Goal: Task Accomplishment & Management: Manage account settings

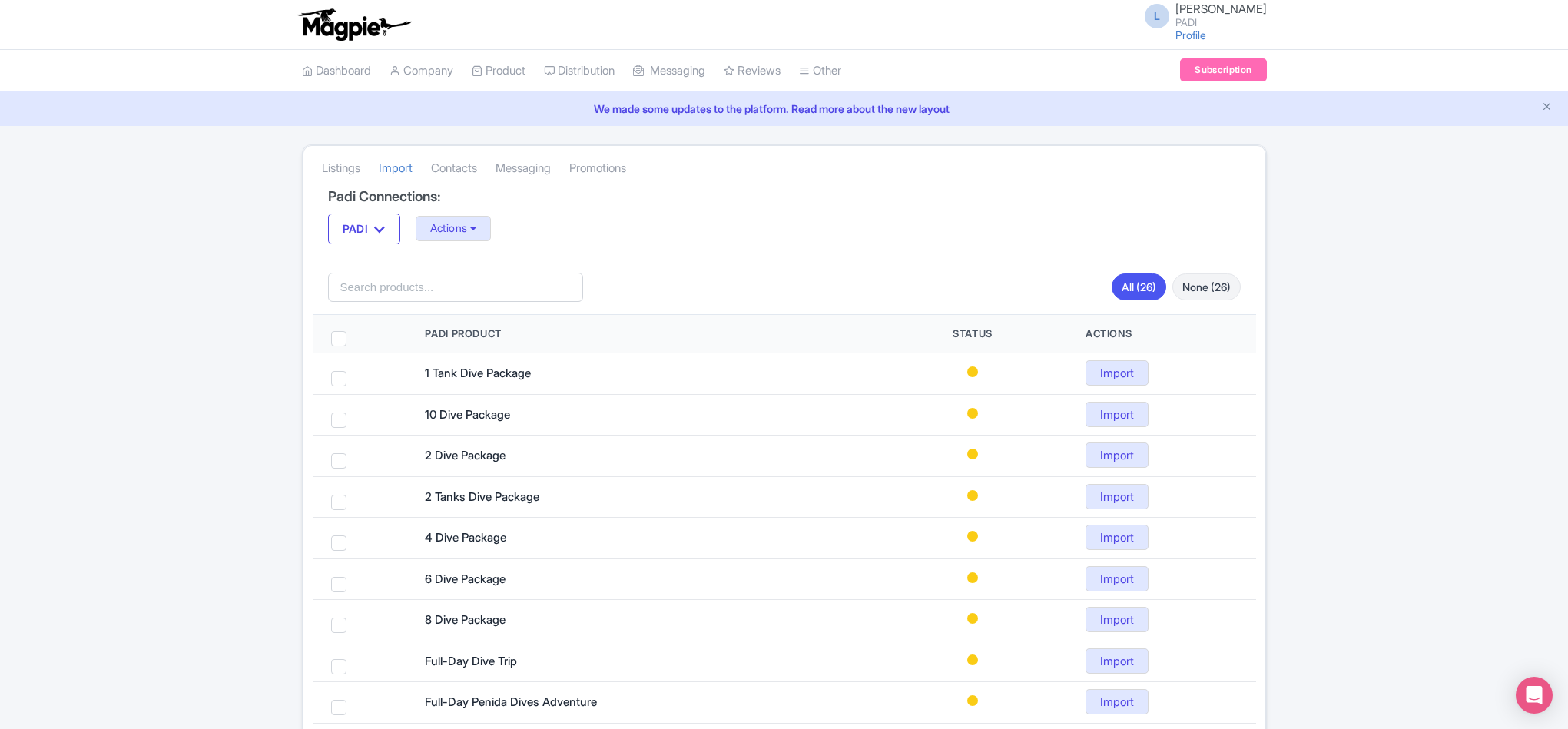
scroll to position [12, 0]
click at [462, 236] on button "Actions" at bounding box center [454, 229] width 76 height 25
click at [464, 307] on link "Import all un-mapped Products" at bounding box center [515, 309] width 197 height 24
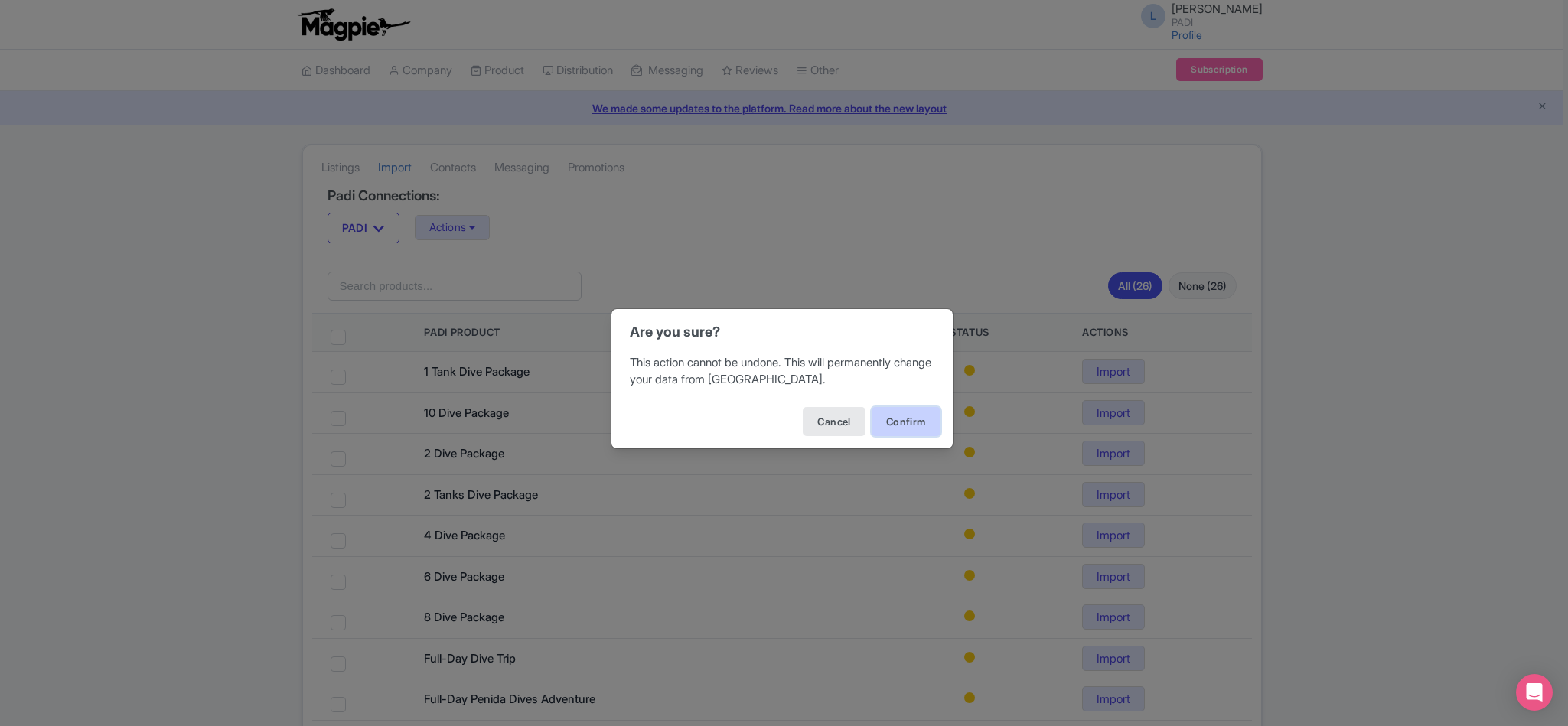
click at [918, 423] on button "Confirm" at bounding box center [906, 422] width 69 height 29
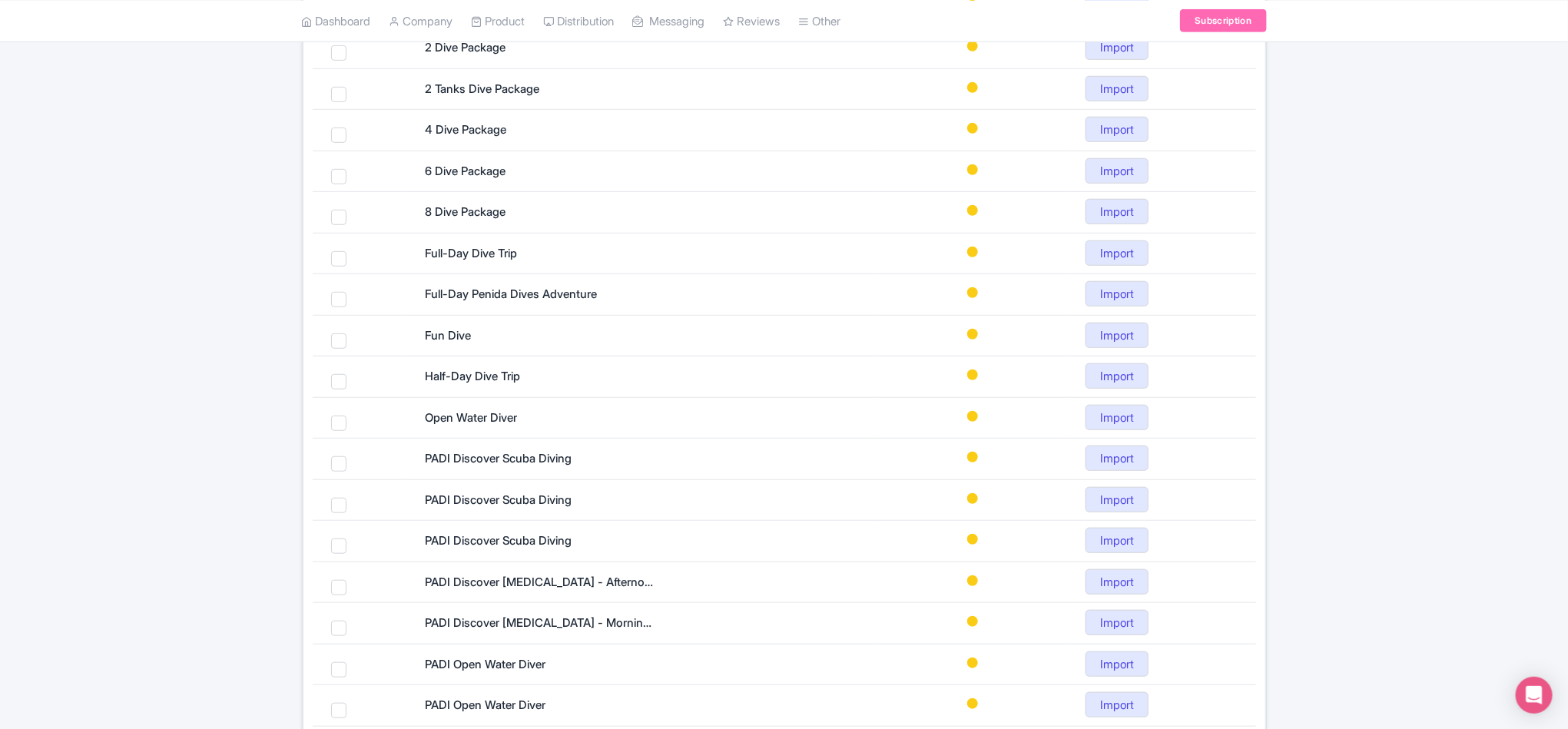
scroll to position [577, 0]
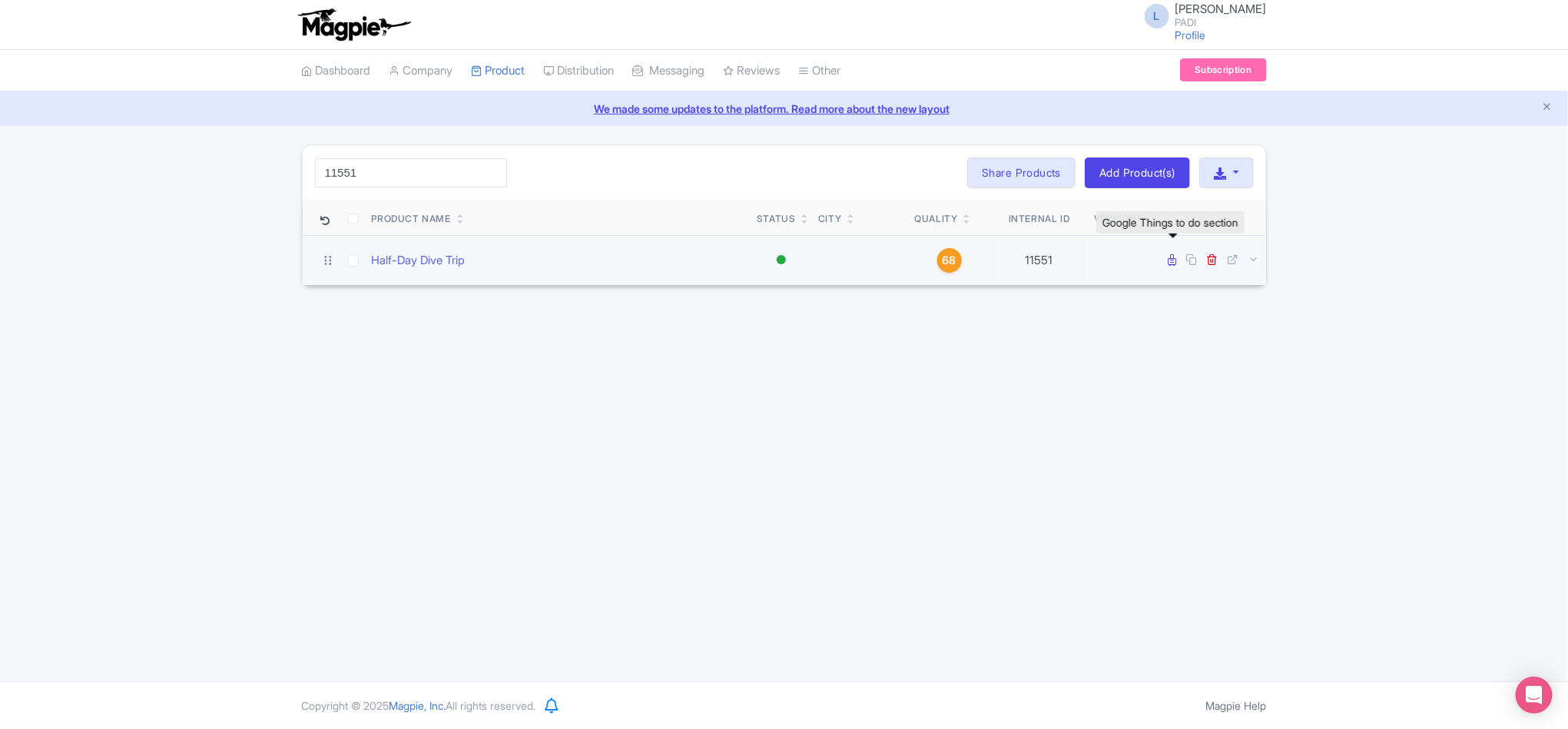
type input "11551"
click at [1172, 259] on icon at bounding box center [1172, 260] width 9 height 12
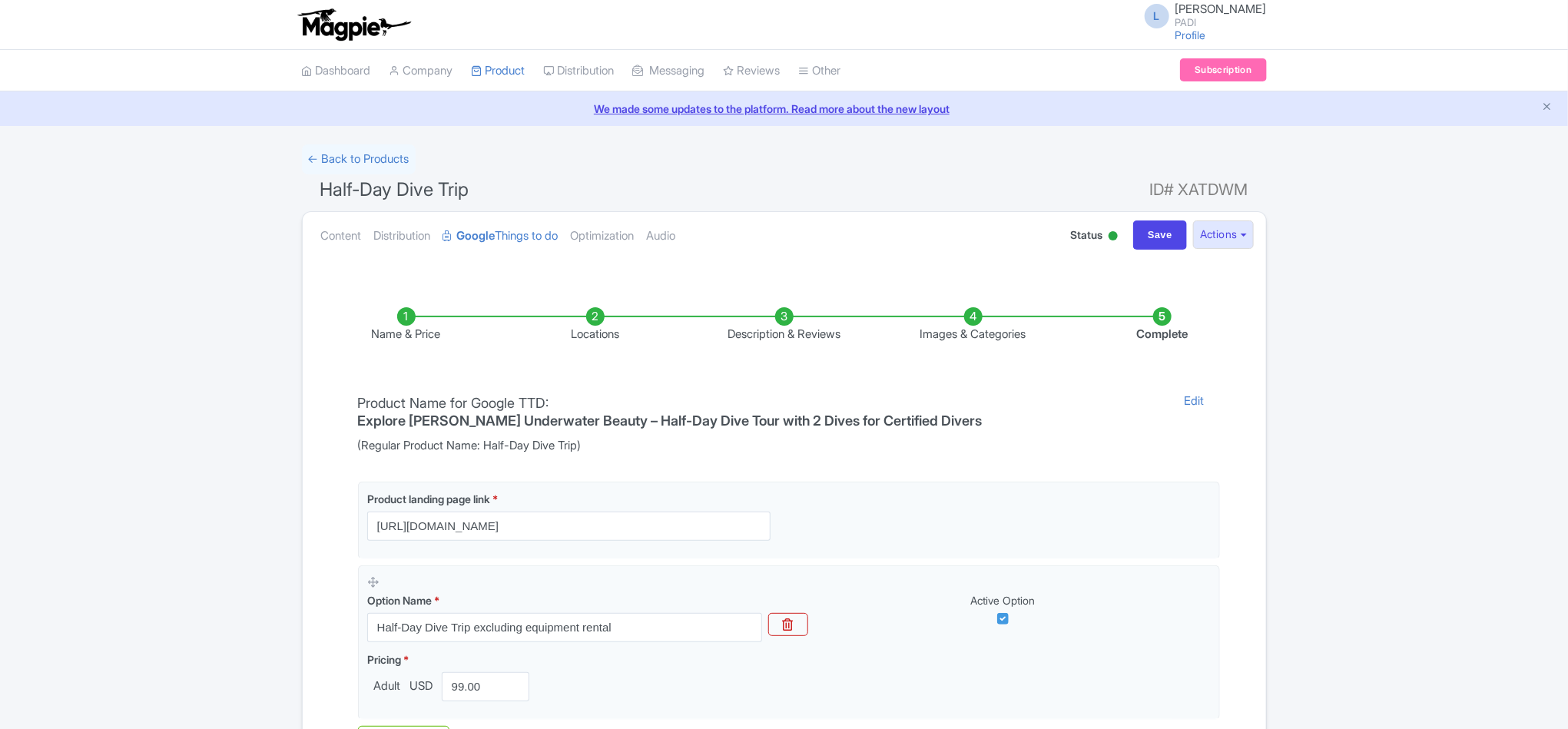
scroll to position [190, 0]
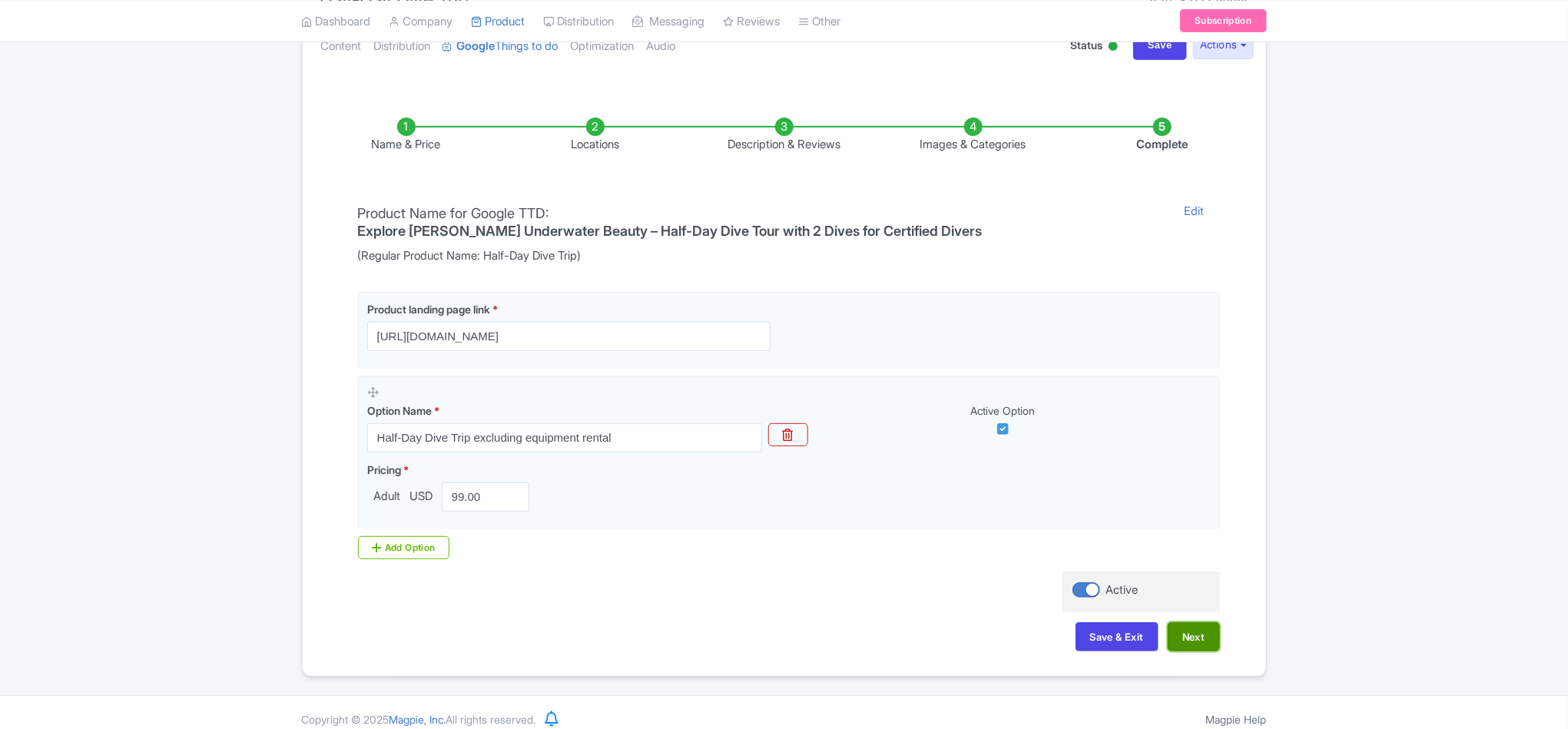
click at [1190, 631] on button "Next" at bounding box center [1194, 637] width 52 height 29
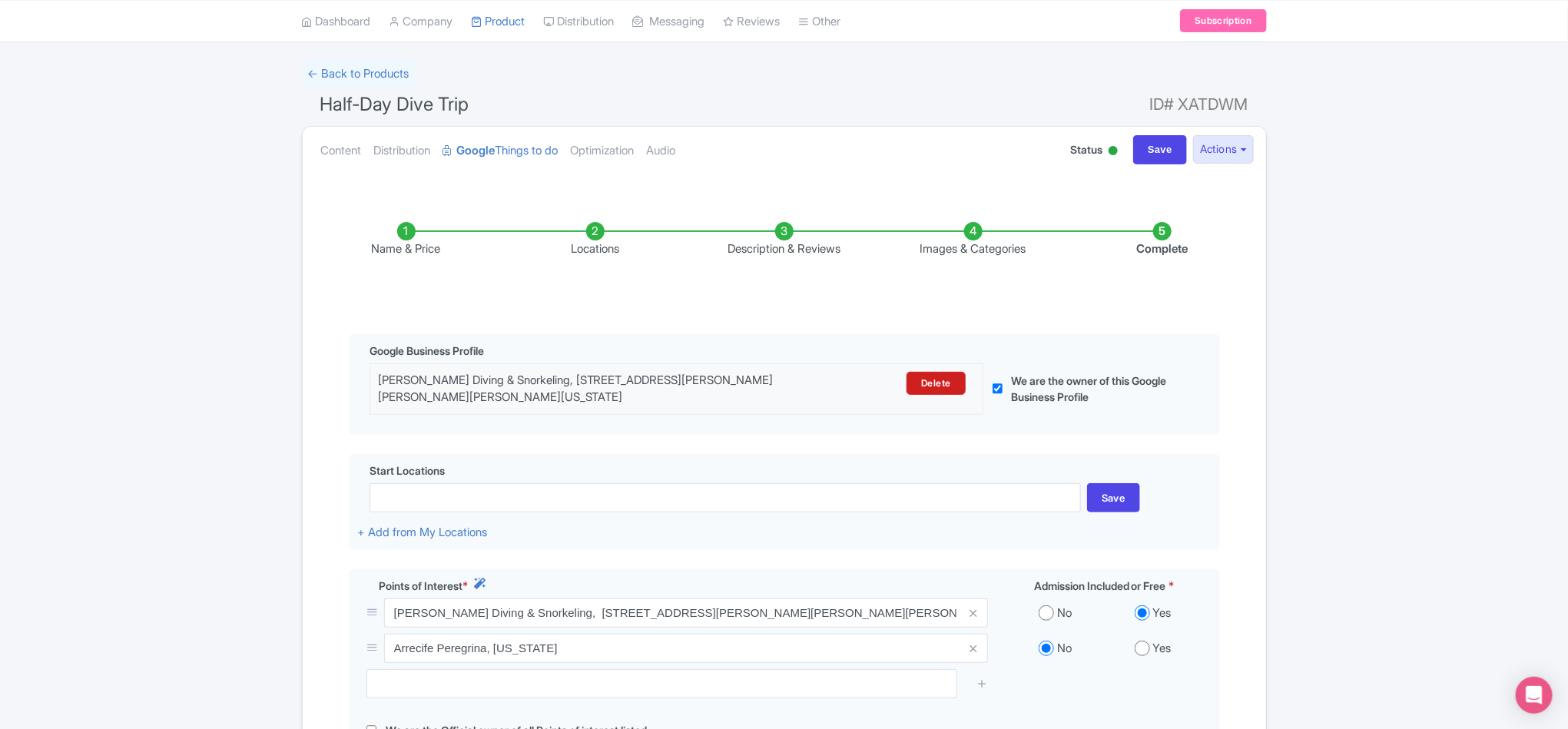
scroll to position [0, 0]
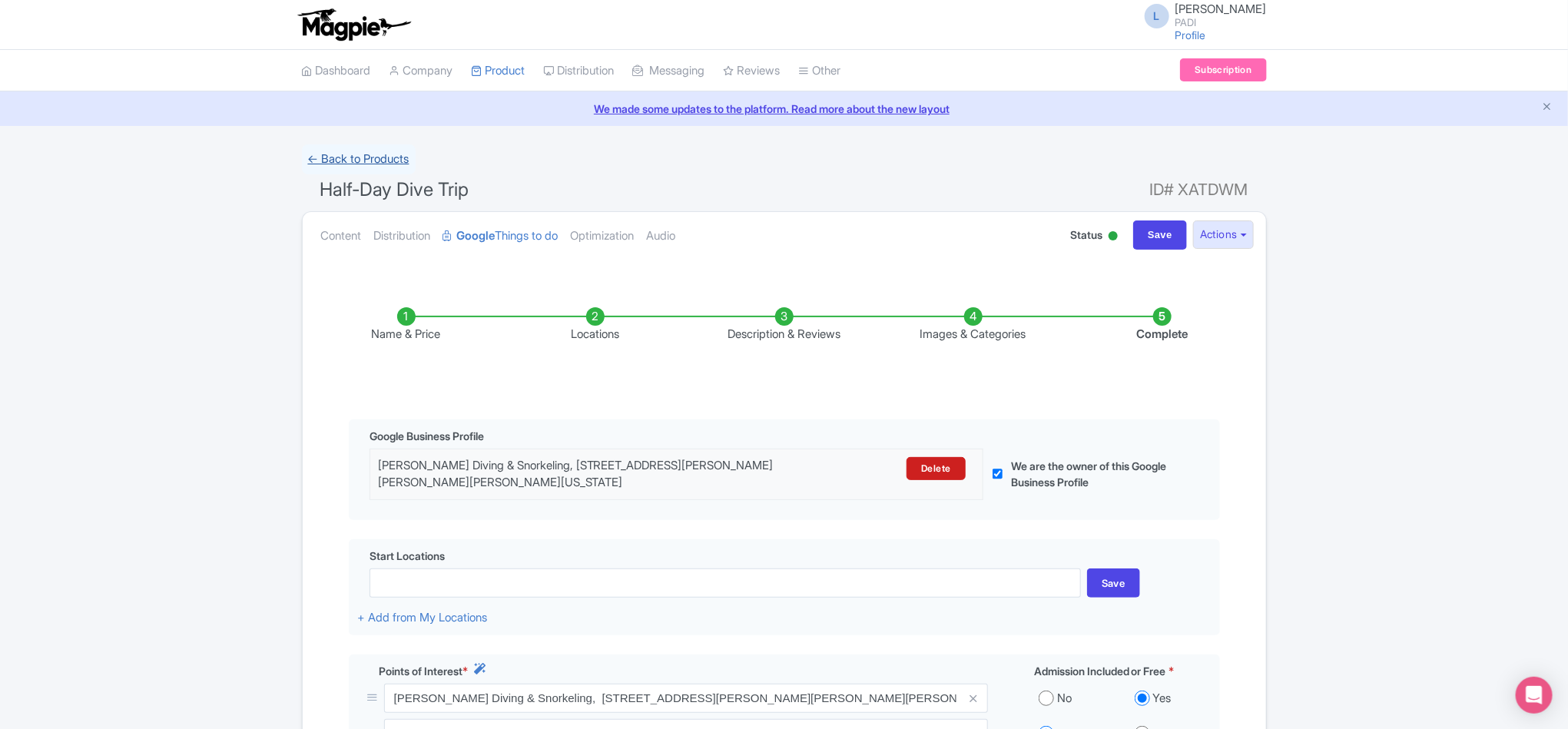
click at [330, 157] on link "← Back to Products" at bounding box center [358, 160] width 114 height 30
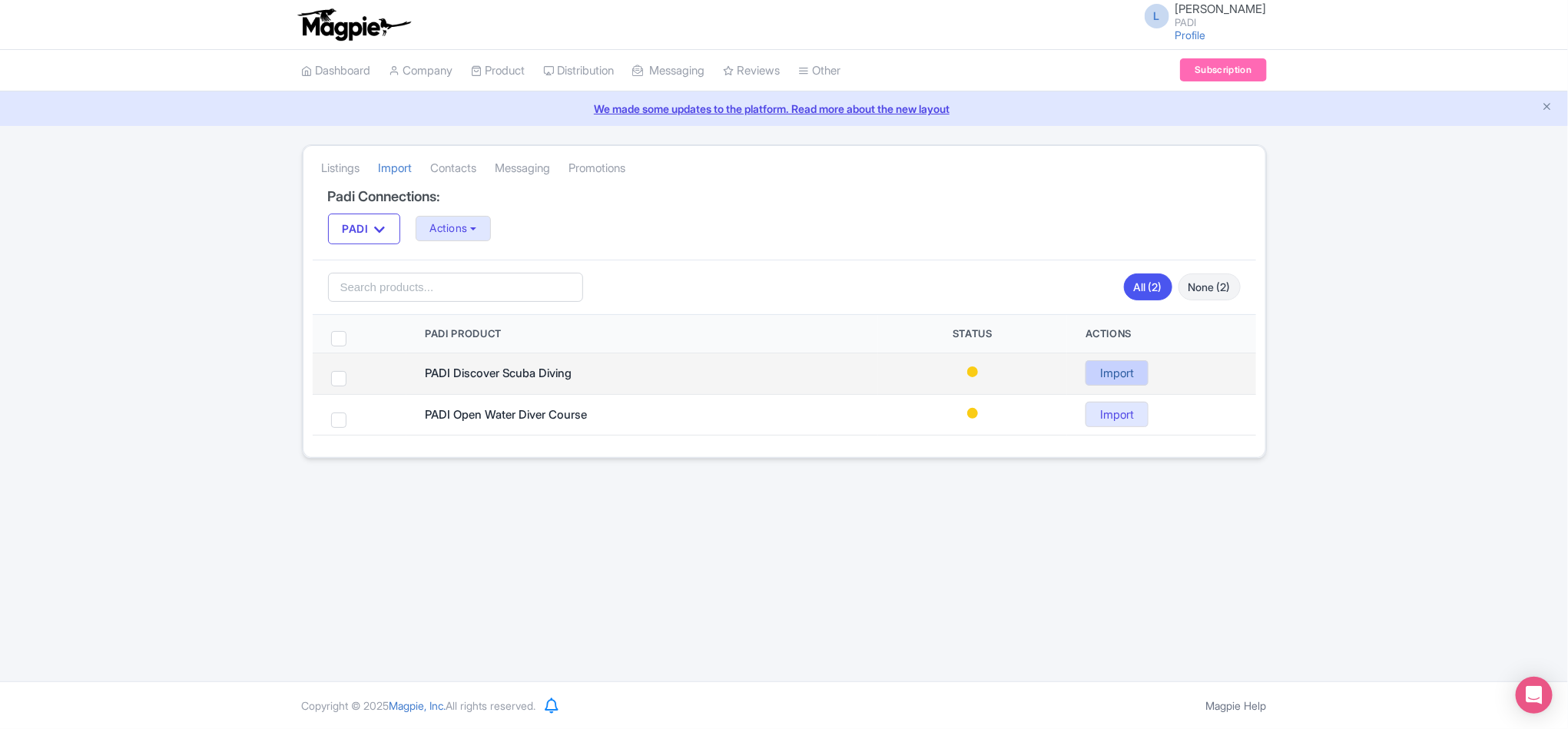
click at [1110, 386] on link "Import" at bounding box center [1117, 373] width 63 height 25
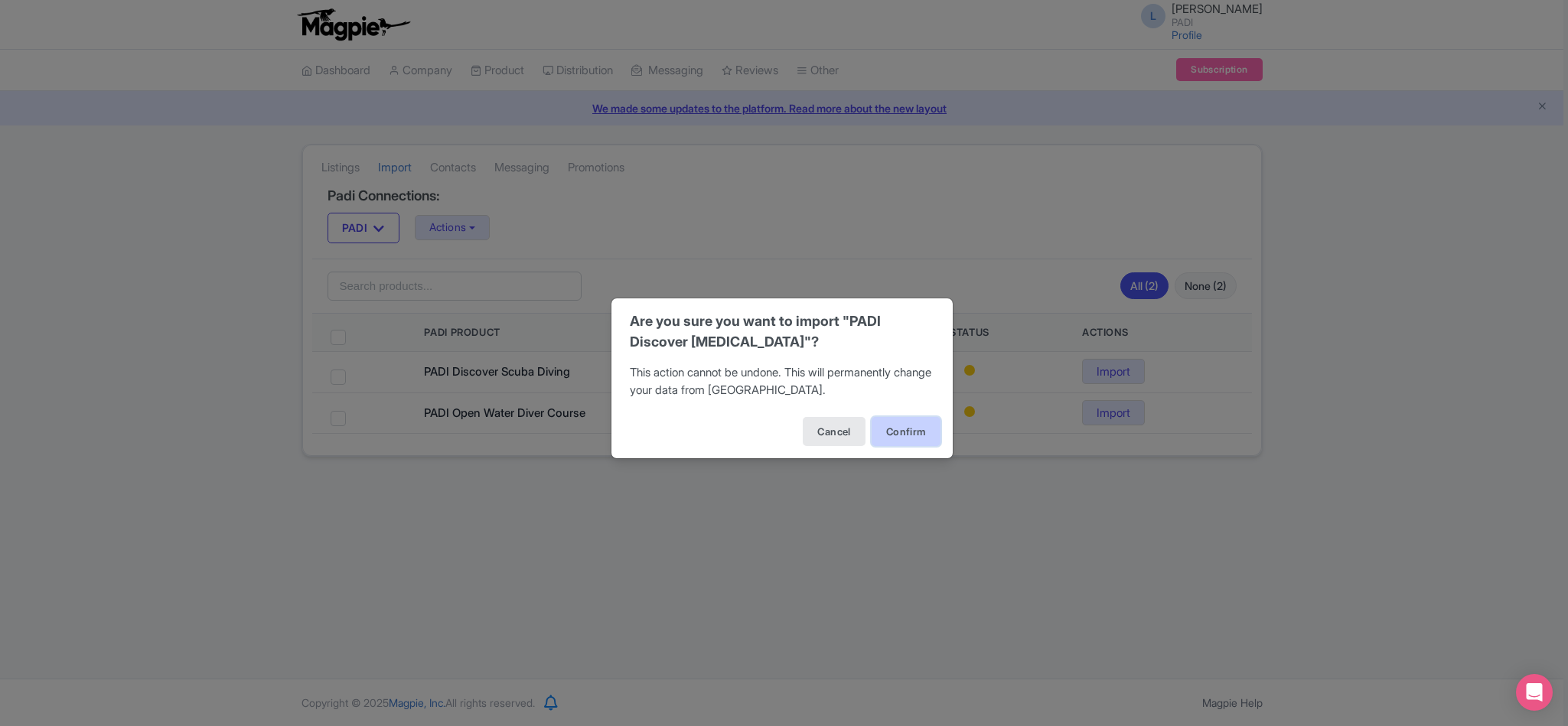
click at [886, 441] on button "Confirm" at bounding box center [906, 431] width 69 height 29
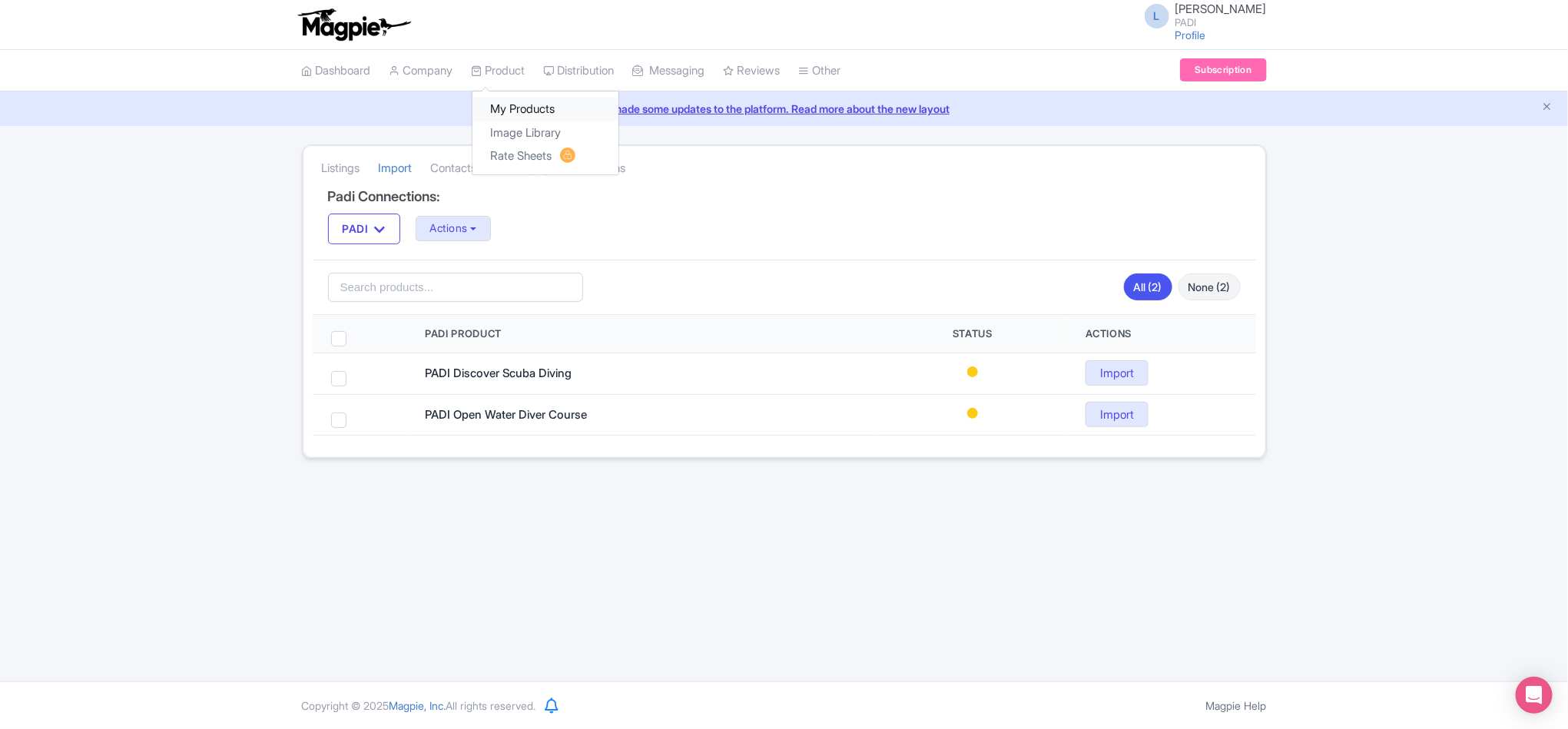
click at [515, 108] on link "My Products" at bounding box center [546, 110] width 146 height 24
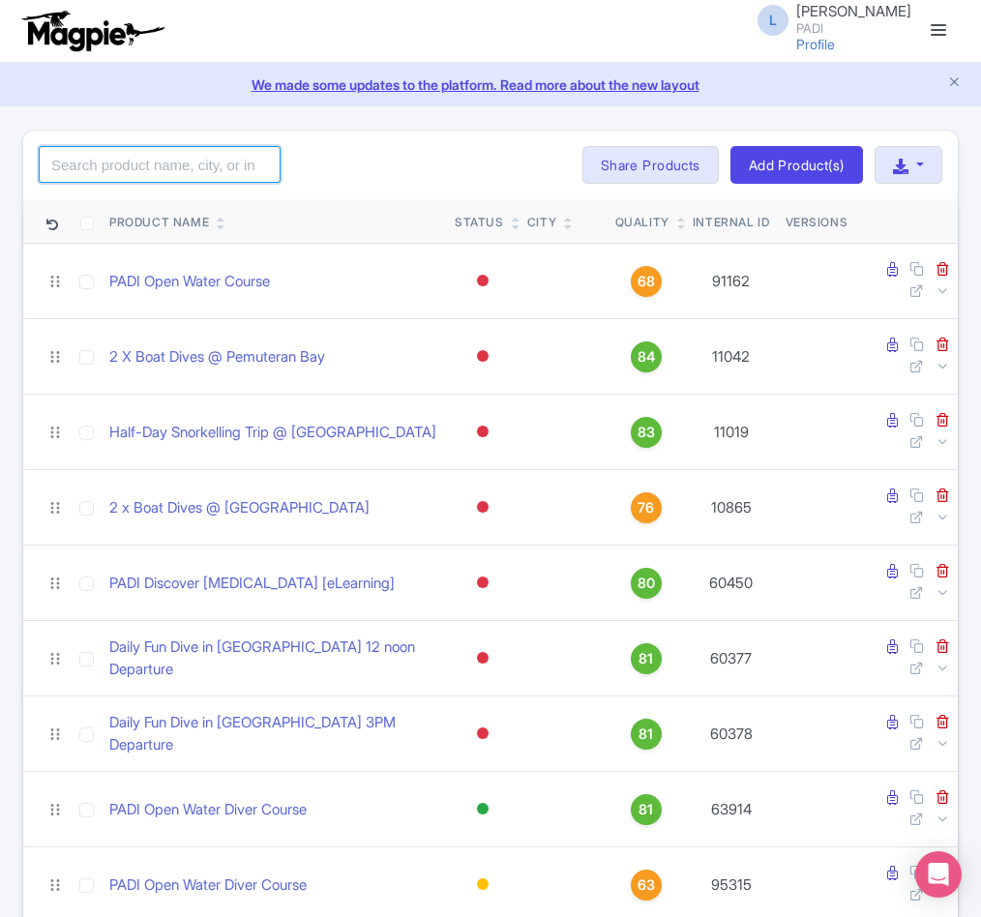
click at [126, 157] on input "search" at bounding box center [160, 164] width 242 height 37
paste input "99905"
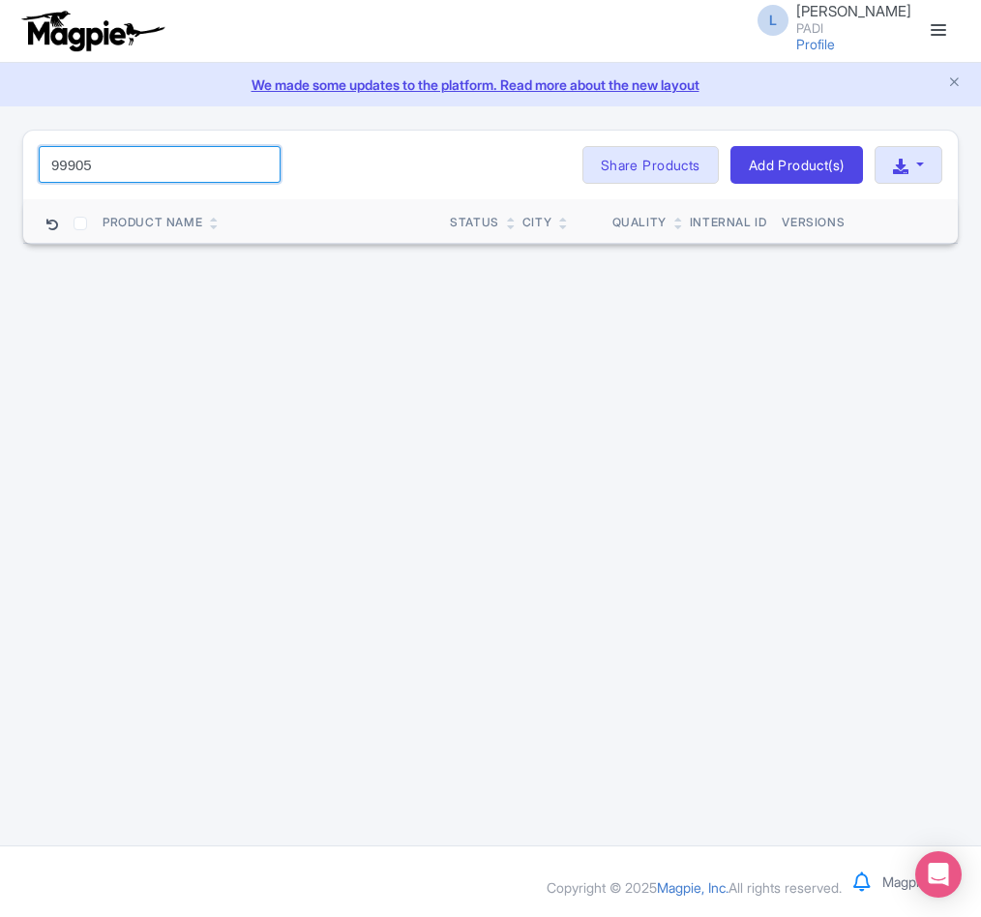
drag, startPoint x: 117, startPoint y: 172, endPoint x: -127, endPoint y: 140, distance: 245.9
click at [0, 140] on html "L Luca Novelli PADI Profile Users Settings Sign out Dashboard Company Product M…" at bounding box center [490, 458] width 981 height 917
paste input "3"
drag, startPoint x: 117, startPoint y: 157, endPoint x: -35, endPoint y: 166, distance: 152.2
click at [0, 166] on html "L Luca Novelli PADI Profile Users Settings Sign out Dashboard Company Product M…" at bounding box center [490, 458] width 981 height 917
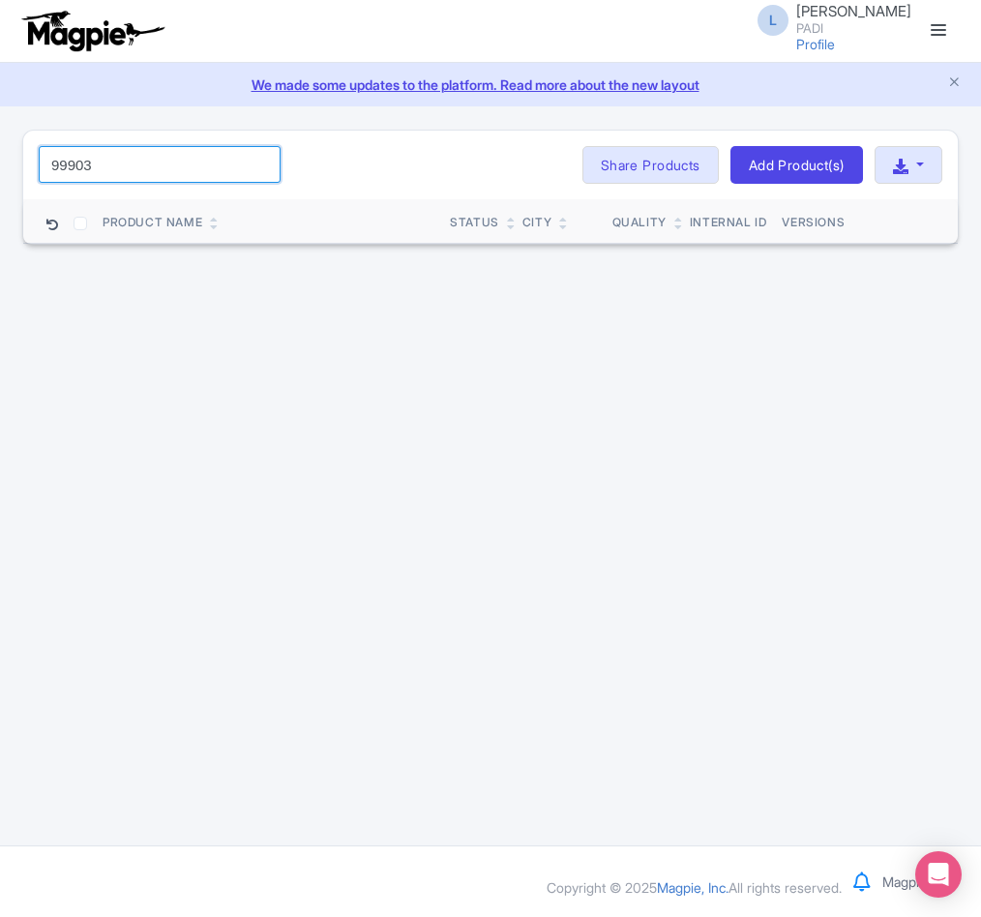
paste input "59988"
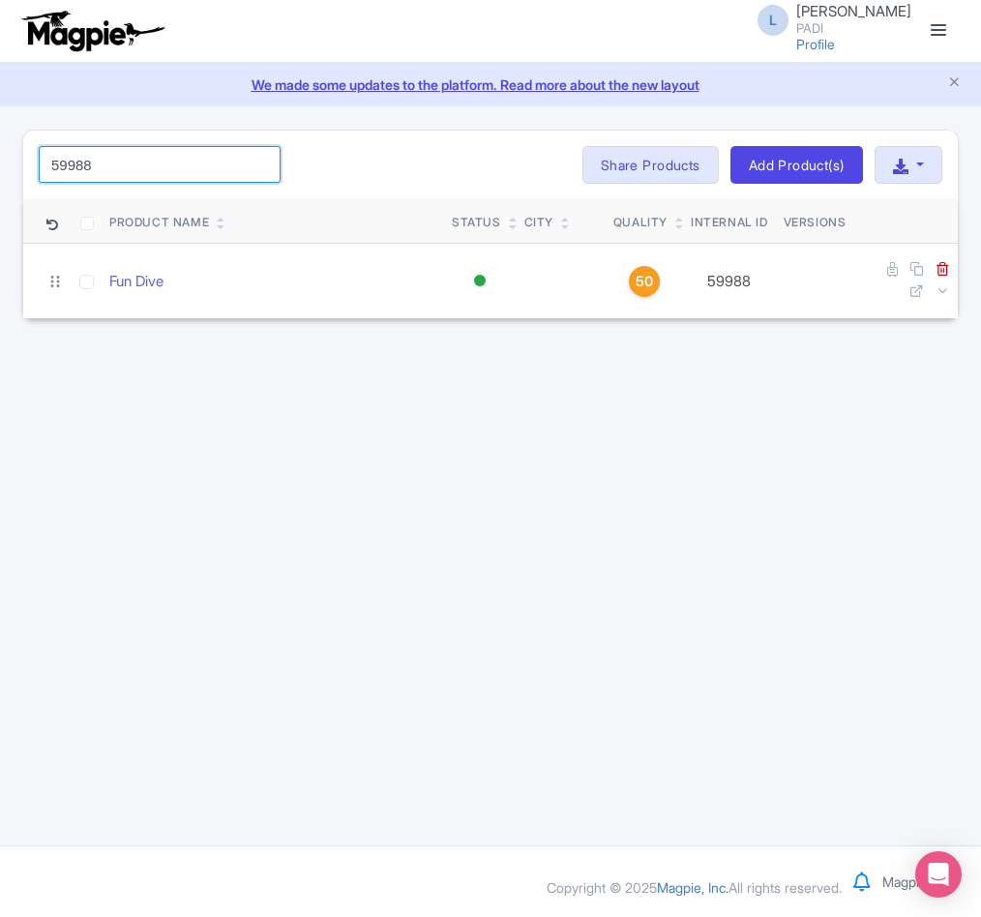
drag, startPoint x: 137, startPoint y: 163, endPoint x: -61, endPoint y: 158, distance: 198.4
click at [0, 158] on html "L Luca Novelli PADI Profile Users Settings Sign out Dashboard Company Product M…" at bounding box center [490, 458] width 981 height 917
paste input "90236"
drag, startPoint x: 111, startPoint y: 168, endPoint x: -16, endPoint y: 166, distance: 127.7
click at [0, 166] on html "L Luca Novelli PADI Profile Users Settings Sign out Dashboard Company Product M…" at bounding box center [490, 458] width 981 height 917
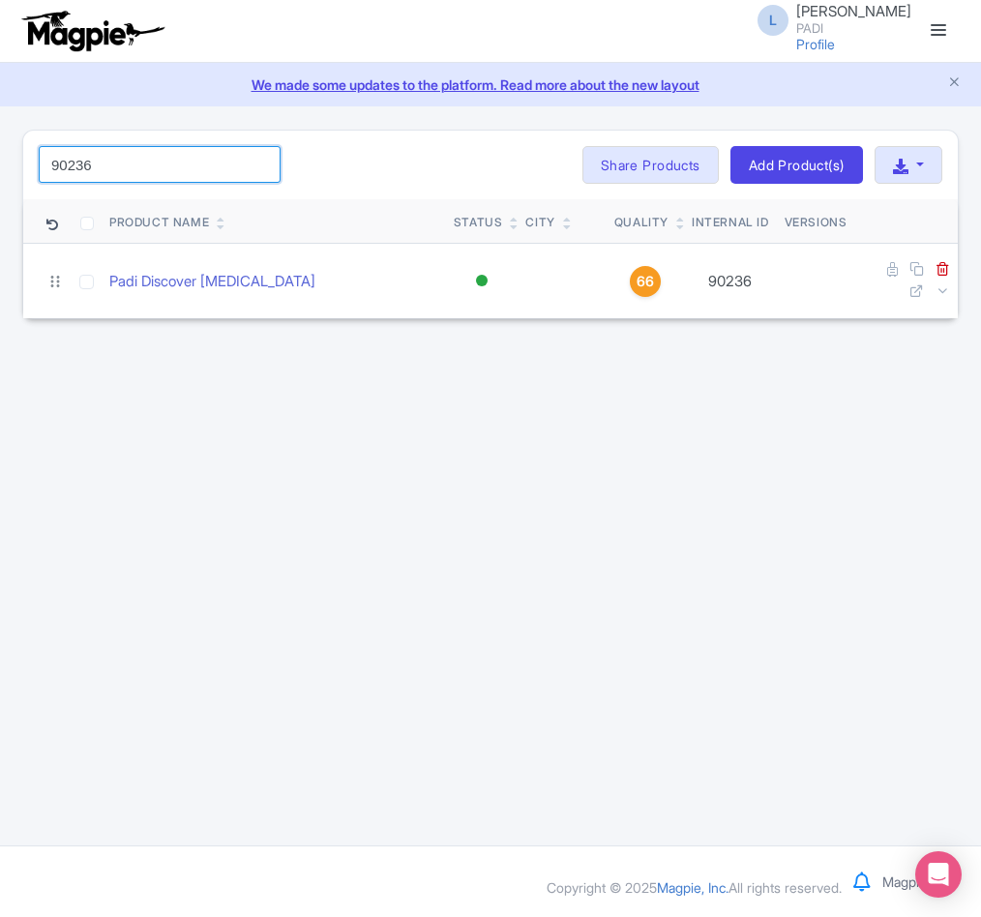
paste input "61321"
drag, startPoint x: 125, startPoint y: 155, endPoint x: -44, endPoint y: 139, distance: 169.0
click at [0, 139] on html "L Luca Novelli PADI Profile Users Settings Sign out Dashboard Company Product M…" at bounding box center [490, 458] width 981 height 917
paste input "79420"
drag, startPoint x: 110, startPoint y: 171, endPoint x: -11, endPoint y: 139, distance: 125.1
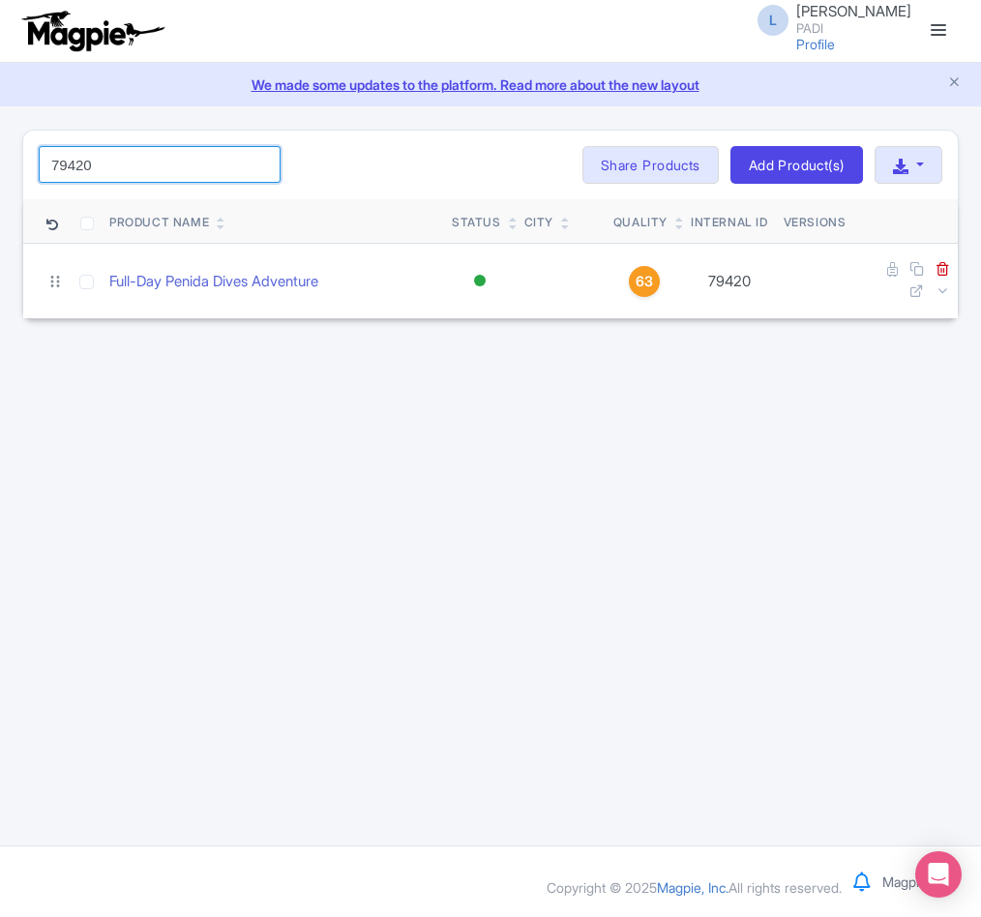
click at [0, 139] on html "L Luca Novelli PADI Profile Users Settings Sign out Dashboard Company Product M…" at bounding box center [490, 458] width 981 height 917
paste input "24922"
drag, startPoint x: 142, startPoint y: 168, endPoint x: -46, endPoint y: 165, distance: 188.7
click at [0, 165] on html "L Luca Novelli PADI Profile Users Settings Sign out Dashboard Company Product M…" at bounding box center [490, 458] width 981 height 917
paste input "7648"
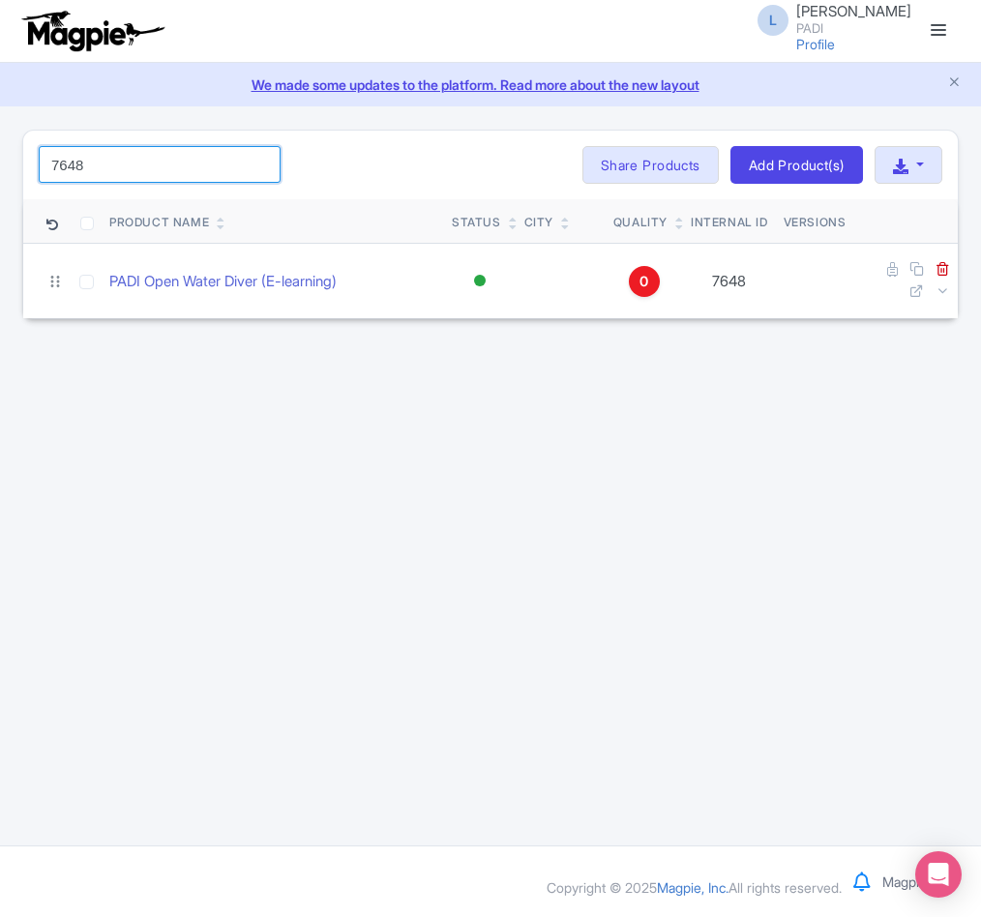
drag, startPoint x: 110, startPoint y: 169, endPoint x: -28, endPoint y: 174, distance: 138.4
click at [0, 174] on html "L Luca Novelli PADI Profile Users Settings Sign out Dashboard Company Product M…" at bounding box center [490, 458] width 981 height 917
paste input "11217"
drag, startPoint x: 126, startPoint y: 169, endPoint x: -72, endPoint y: 129, distance: 201.5
click at [0, 129] on html "L Luca Novelli PADI Profile Users Settings Sign out Dashboard Company Product M…" at bounding box center [490, 458] width 981 height 917
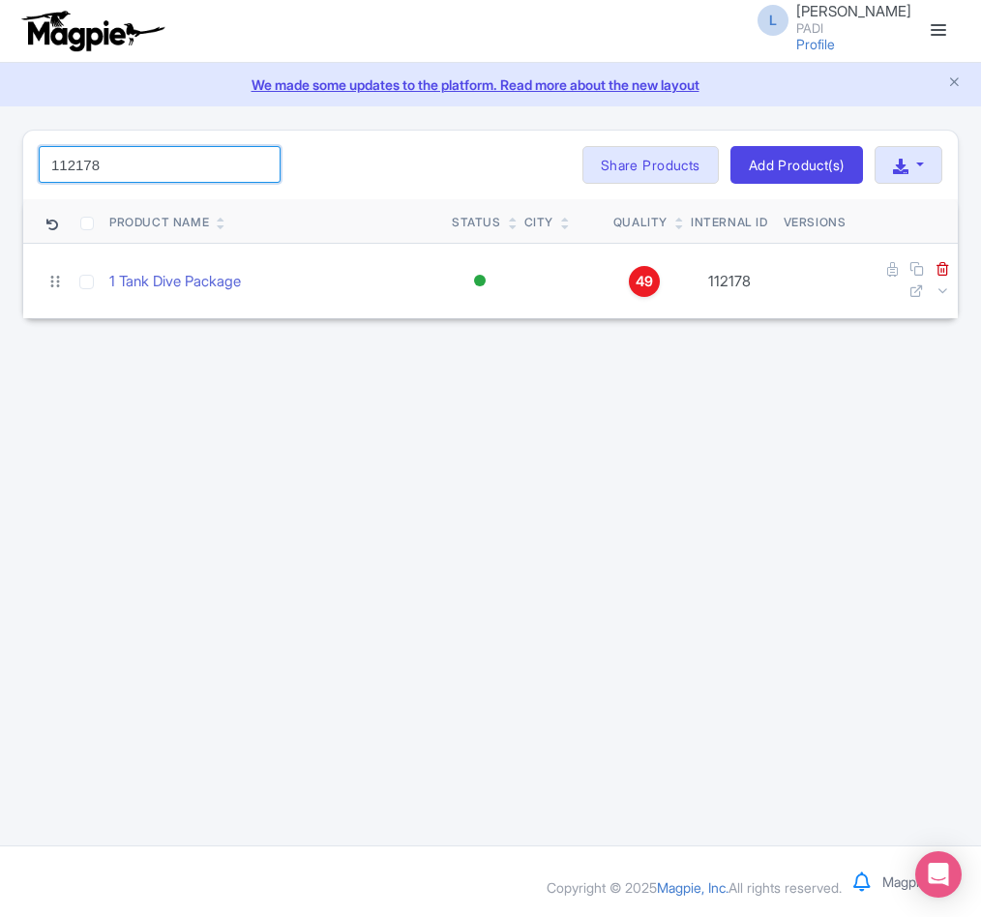
paste input "83"
drag, startPoint x: 123, startPoint y: 171, endPoint x: -3, endPoint y: 126, distance: 133.7
click at [0, 126] on html "L Luca Novelli PADI Profile Users Settings Sign out Dashboard Company Product M…" at bounding box center [490, 458] width 981 height 917
paste input "08078"
drag, startPoint x: 137, startPoint y: 174, endPoint x: 13, endPoint y: 143, distance: 128.6
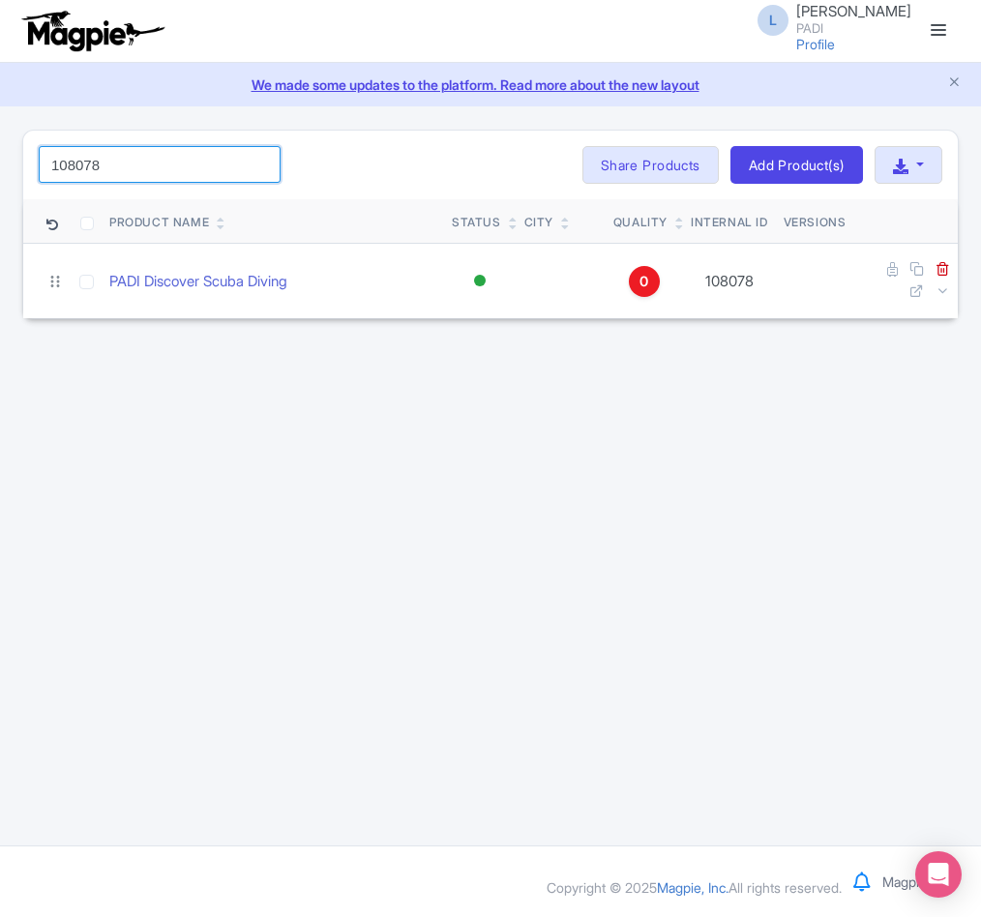
click at [13, 143] on div "108078 Search Bulk Actions Delete Add to Collection Share Products Add to Colle…" at bounding box center [491, 225] width 960 height 191
paste input "7367"
drag, startPoint x: 119, startPoint y: 160, endPoint x: -139, endPoint y: 137, distance: 259.3
click at [0, 137] on html "L Luca Novelli PADI Profile Users Settings Sign out Dashboard Company Product M…" at bounding box center [490, 458] width 981 height 917
paste input "11996"
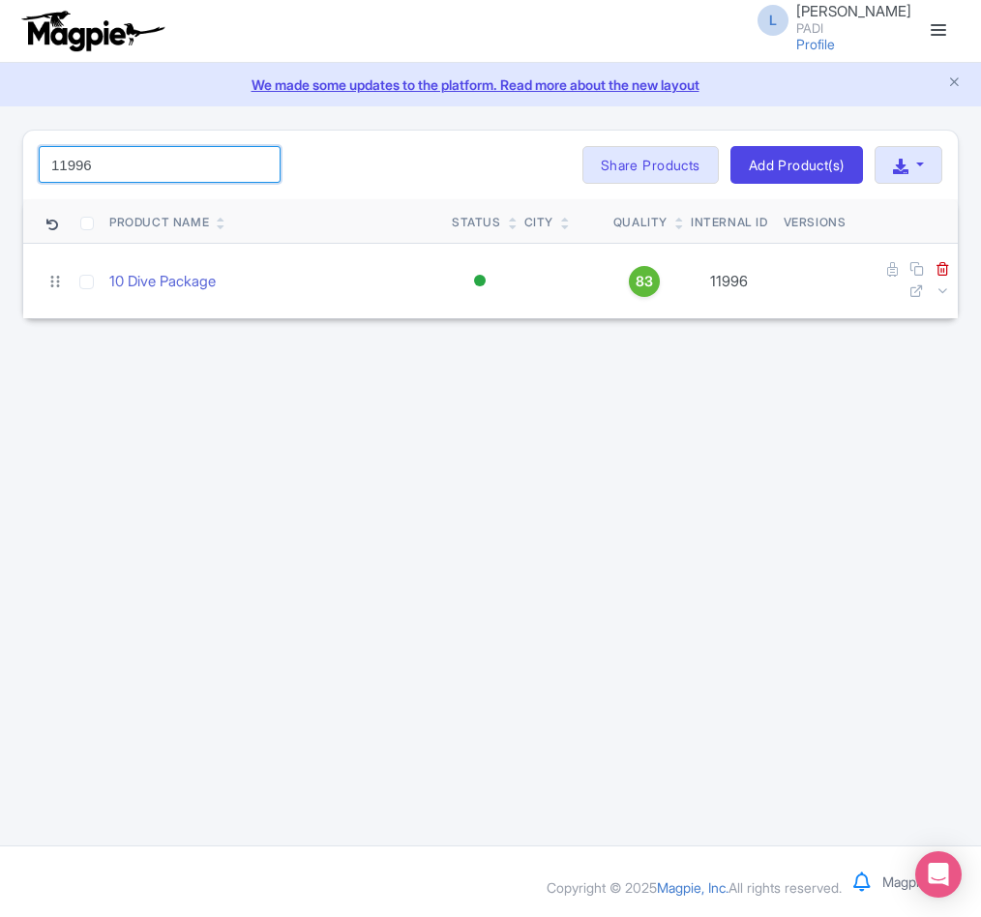
drag, startPoint x: 163, startPoint y: 154, endPoint x: -73, endPoint y: 154, distance: 235.1
click at [0, 154] on html "L Luca Novelli PADI Profile Users Settings Sign out Dashboard Company Product M…" at bounding box center [490, 458] width 981 height 917
paste input "7"
drag, startPoint x: 105, startPoint y: 165, endPoint x: -102, endPoint y: 120, distance: 212.0
click at [0, 120] on html "L Luca Novelli PADI Profile Users Settings Sign out Dashboard Company Product M…" at bounding box center [490, 458] width 981 height 917
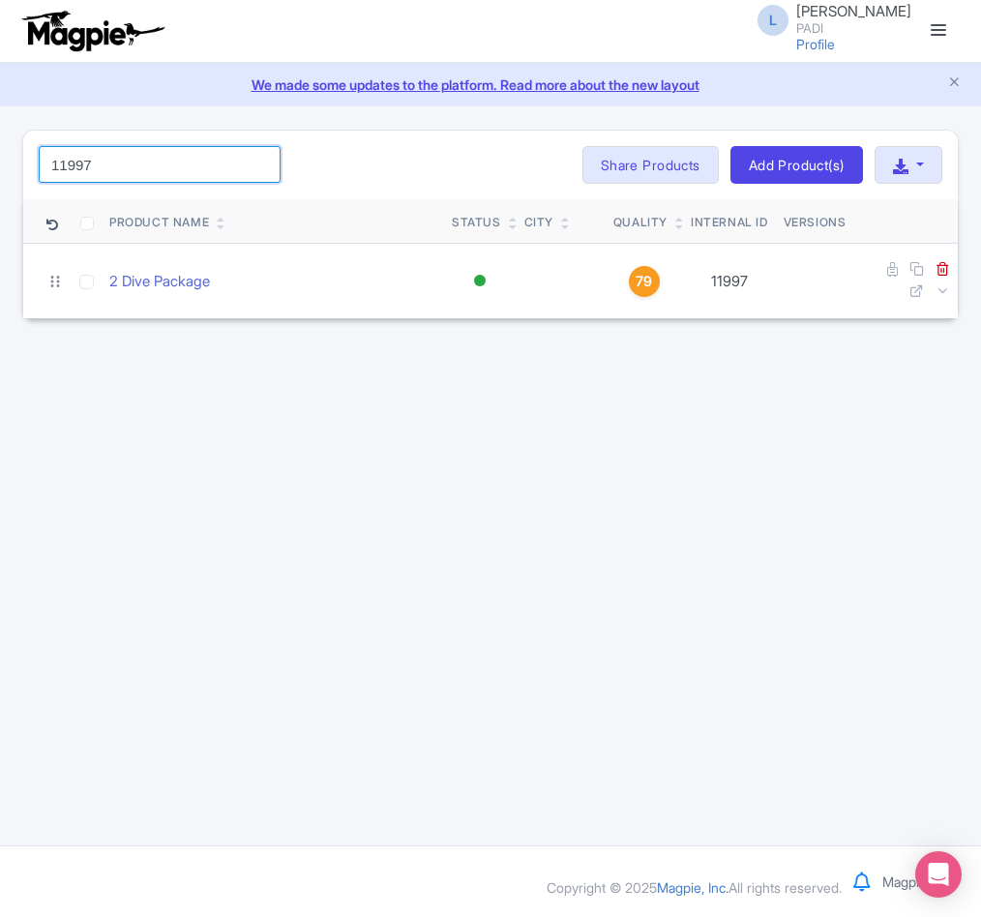
paste input "2001"
drag, startPoint x: 119, startPoint y: 165, endPoint x: -35, endPoint y: 158, distance: 154.0
click at [0, 158] on html "L Luca Novelli PADI Profile Users Settings Sign out Dashboard Company Product M…" at bounding box center [490, 458] width 981 height 917
paste input "2"
drag, startPoint x: 131, startPoint y: 171, endPoint x: 12, endPoint y: 126, distance: 127.4
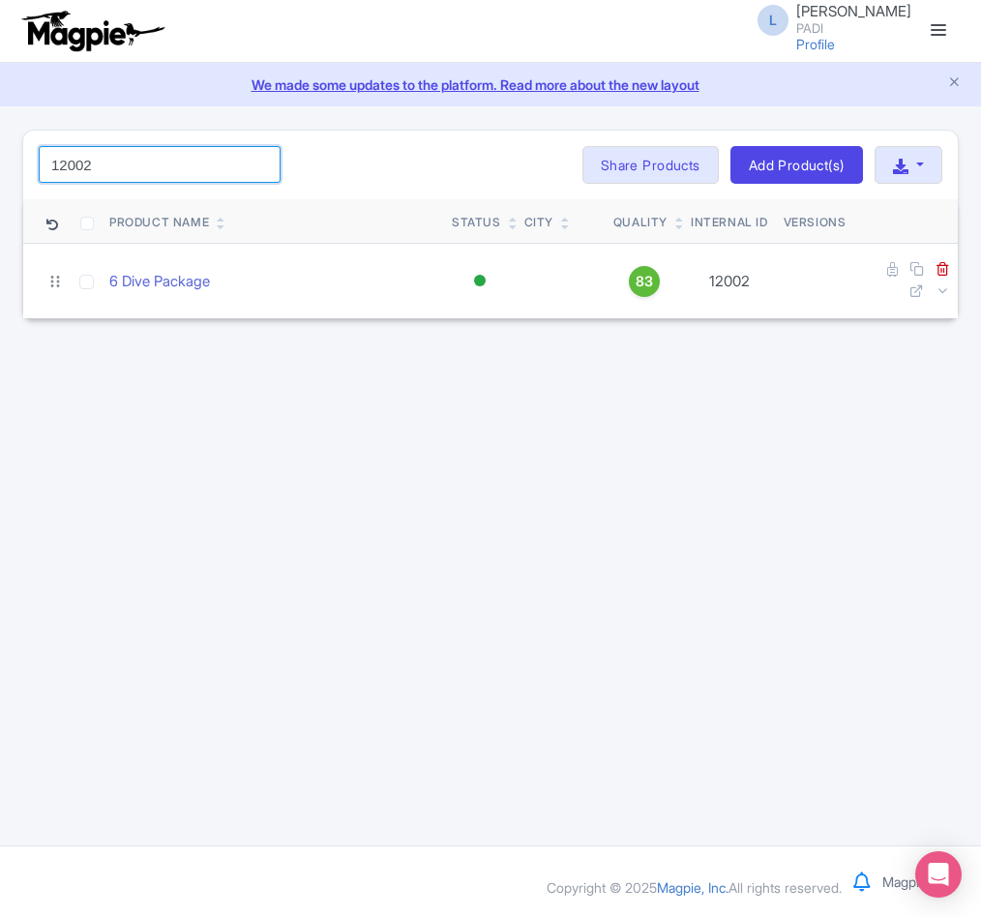
click at [12, 126] on div "L Luca Novelli PADI Profile Users Settings Sign out Dashboard Company Product M…" at bounding box center [490, 423] width 981 height 846
paste input "80258"
drag, startPoint x: 119, startPoint y: 163, endPoint x: -64, endPoint y: 161, distance: 182.8
click at [0, 161] on html "L Luca Novelli PADI Profile Users Settings Sign out Dashboard Company Product M…" at bounding box center [490, 458] width 981 height 917
paste input "103"
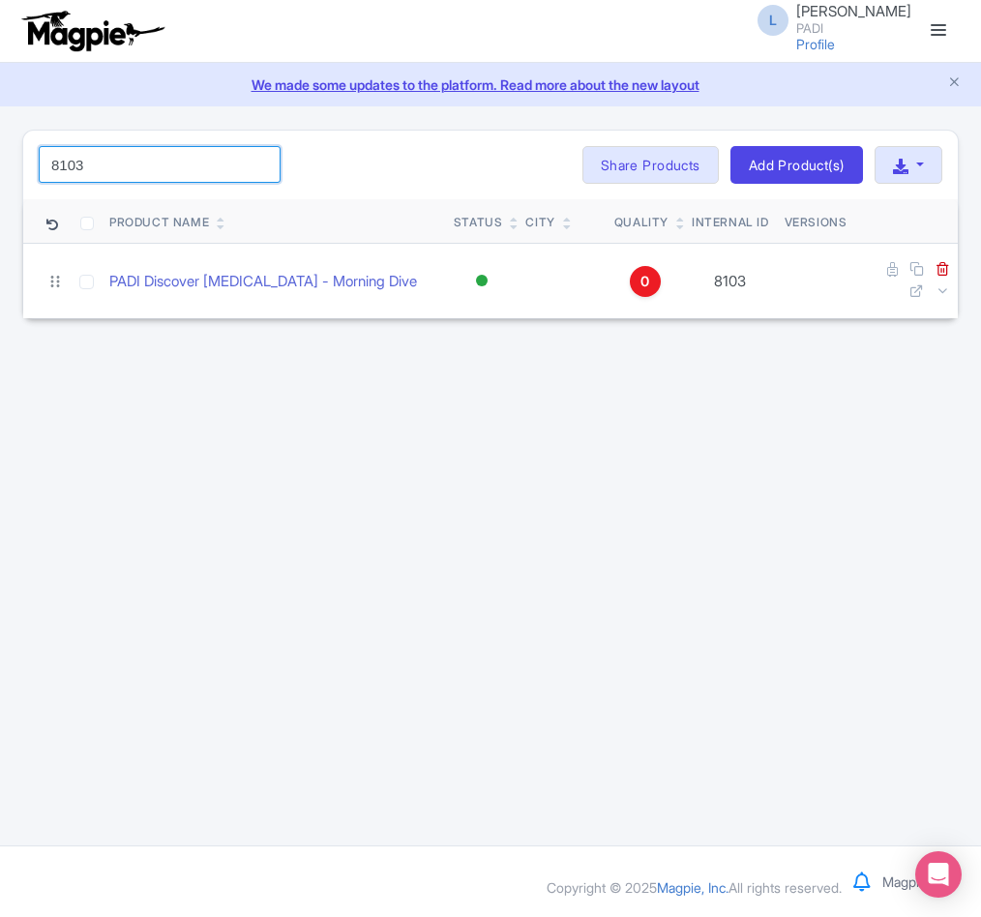
drag, startPoint x: 140, startPoint y: 163, endPoint x: -44, endPoint y: 137, distance: 185.7
click at [0, 137] on html "L Luca Novelli PADI Profile Users Settings Sign out Dashboard Company Product M…" at bounding box center [490, 458] width 981 height 917
paste input "5288"
drag, startPoint x: 148, startPoint y: 175, endPoint x: -127, endPoint y: 117, distance: 280.8
click at [0, 117] on html "L Luca Novelli PADI Profile Users Settings Sign out Dashboard Company Product M…" at bounding box center [490, 458] width 981 height 917
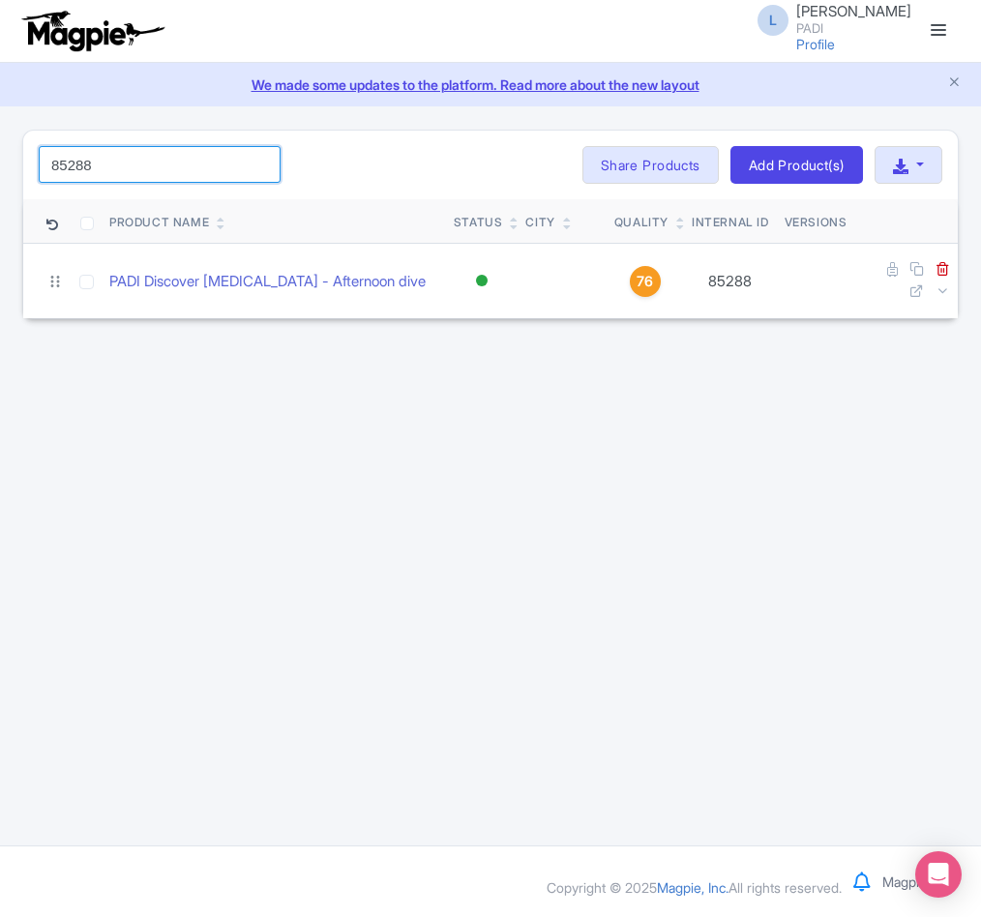
paste input "7129"
drag, startPoint x: 123, startPoint y: 168, endPoint x: -14, endPoint y: 137, distance: 139.9
click at [0, 137] on html "L Luca Novelli PADI Profile Users Settings Sign out Dashboard Company Product M…" at bounding box center [490, 458] width 981 height 917
paste input "9773"
drag, startPoint x: 125, startPoint y: 165, endPoint x: -119, endPoint y: 120, distance: 248.0
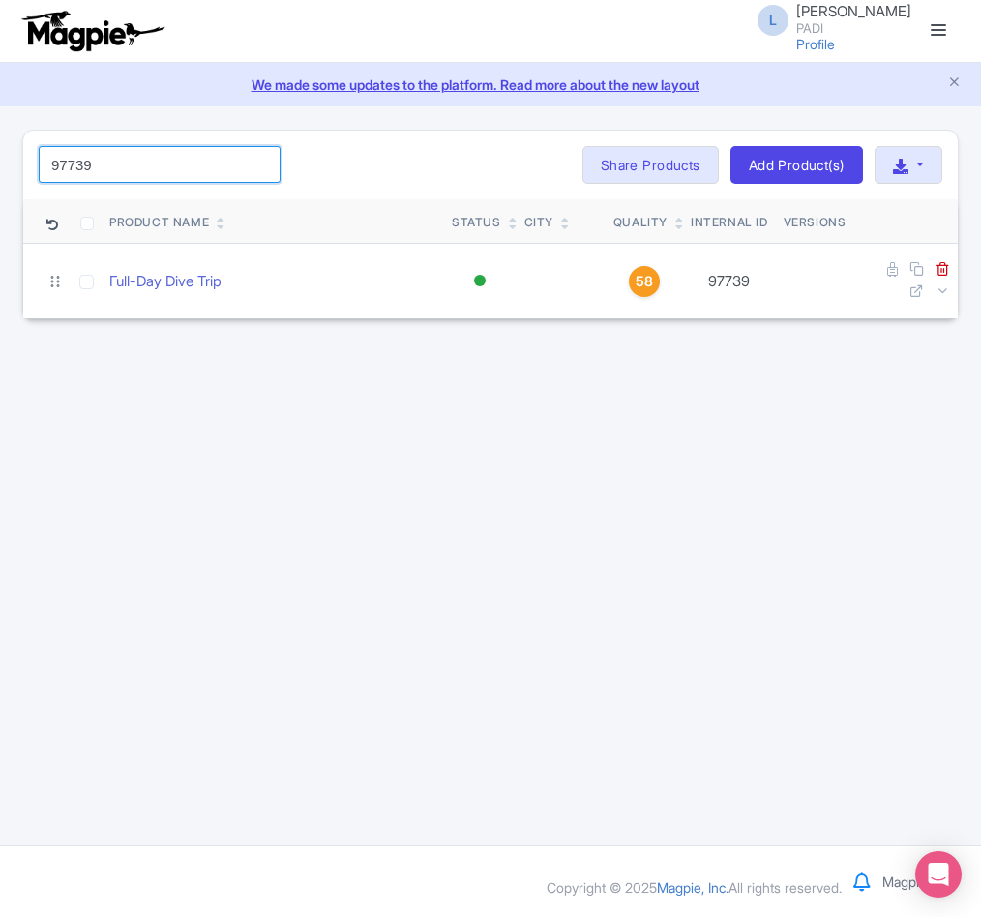
click at [0, 120] on html "L Luca Novelli PADI Profile Users Settings Sign out Dashboard Company Product M…" at bounding box center [490, 458] width 981 height 917
paste input "7"
drag, startPoint x: 142, startPoint y: 163, endPoint x: -41, endPoint y: 143, distance: 184.0
click at [0, 143] on html "L Luca Novelli PADI Profile Users Settings Sign out Dashboard Company Product M…" at bounding box center [490, 458] width 981 height 917
paste input "85338"
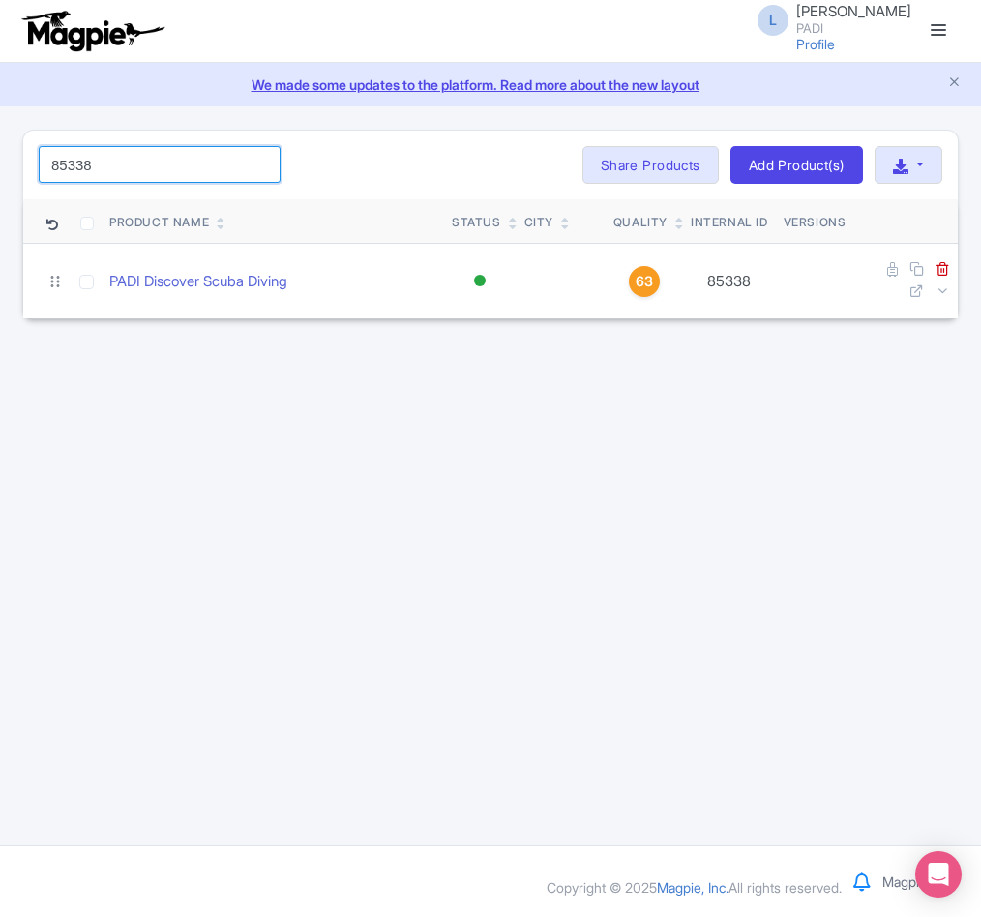
drag, startPoint x: 155, startPoint y: 160, endPoint x: -6, endPoint y: 131, distance: 163.2
click at [0, 131] on html "L Luca Novelli PADI Profile Users Settings Sign out Dashboard Company Product M…" at bounding box center [490, 458] width 981 height 917
paste input "4076"
drag, startPoint x: 119, startPoint y: 175, endPoint x: -74, endPoint y: 111, distance: 203.7
click at [0, 111] on html "L Luca Novelli PADI Profile Users Settings Sign out Dashboard Company Product M…" at bounding box center [490, 458] width 981 height 917
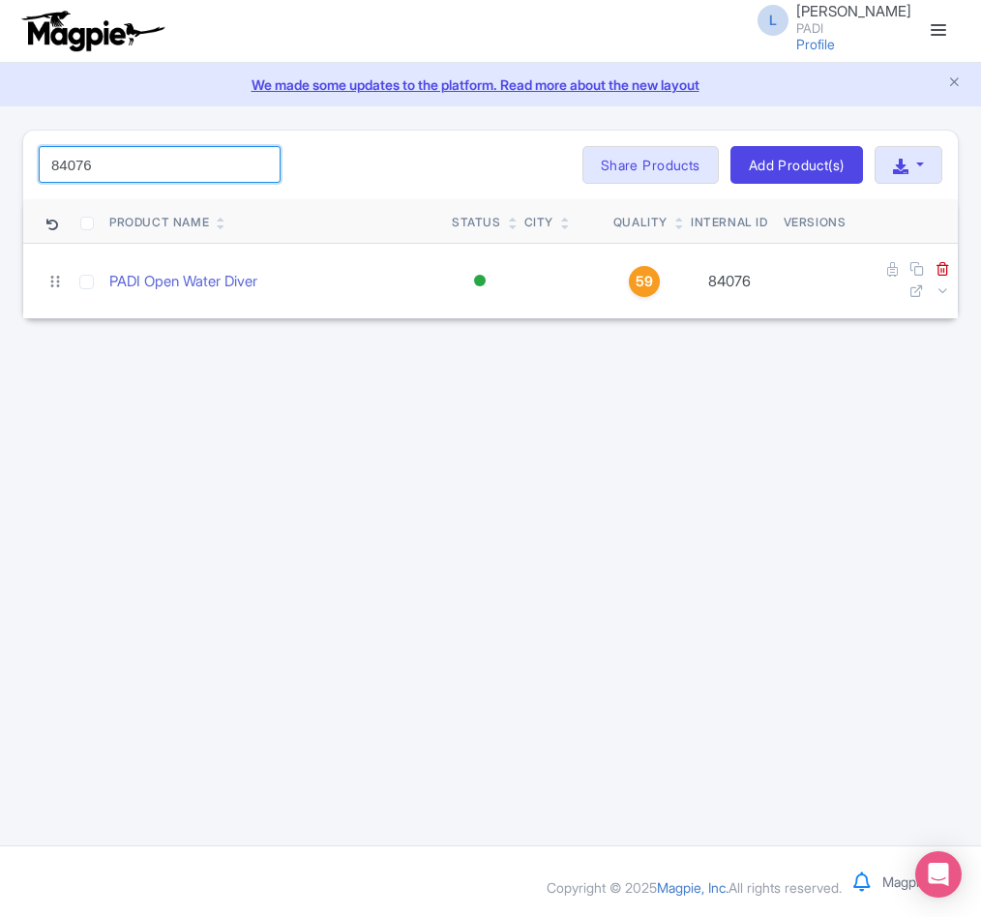
paste input "97740"
drag, startPoint x: 149, startPoint y: 178, endPoint x: -69, endPoint y: 96, distance: 232.7
click at [0, 96] on html "L Luca Novelli PADI Profile Users Settings Sign out Dashboard Company Product M…" at bounding box center [490, 458] width 981 height 917
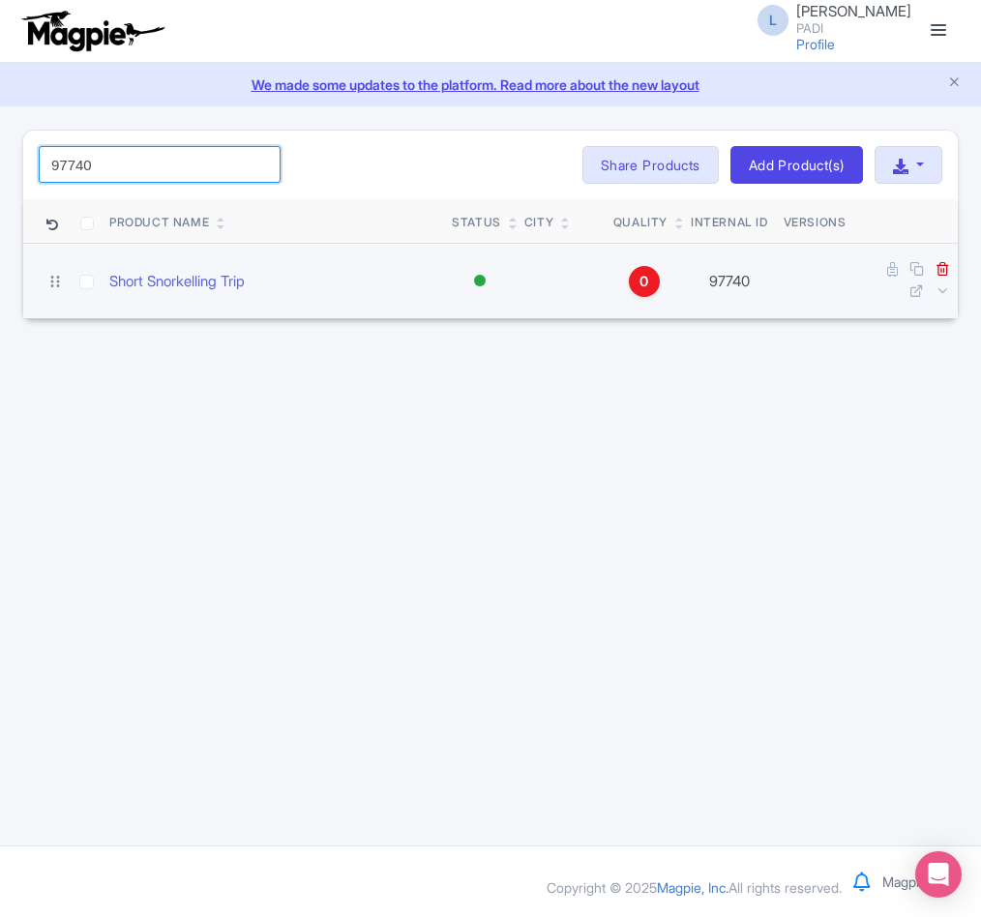
paste input "67084"
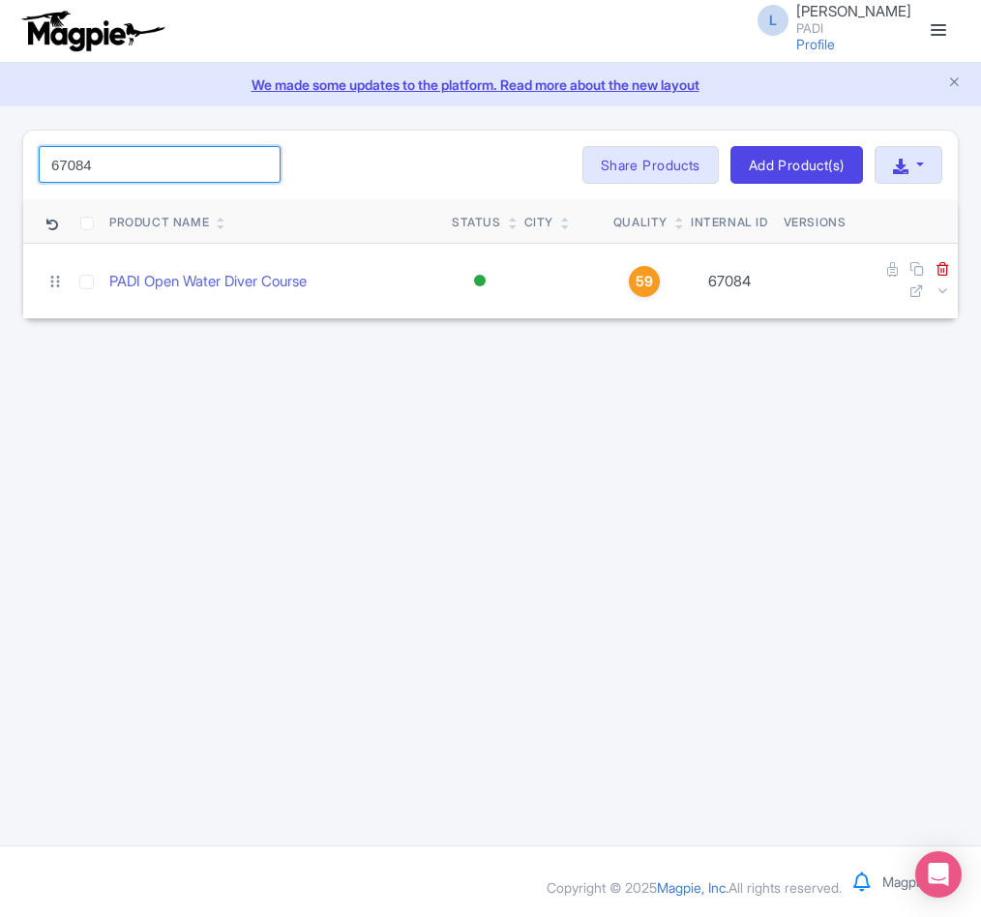
drag, startPoint x: 120, startPoint y: 160, endPoint x: -136, endPoint y: 146, distance: 256.7
click at [0, 146] on html "L Luca Novelli PADI Profile Users Settings Sign out Dashboard Company Product M…" at bounding box center [490, 458] width 981 height 917
paste input "98246"
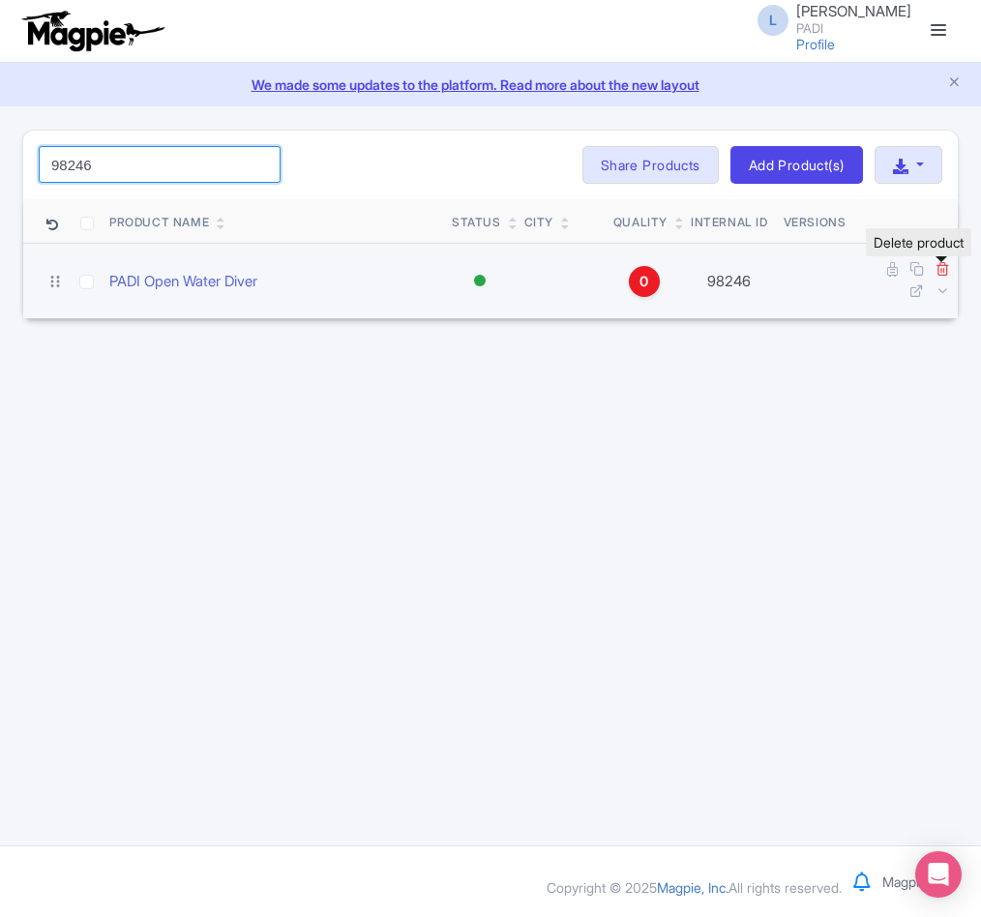
type input "98246"
click at [947, 268] on icon at bounding box center [942, 268] width 15 height 15
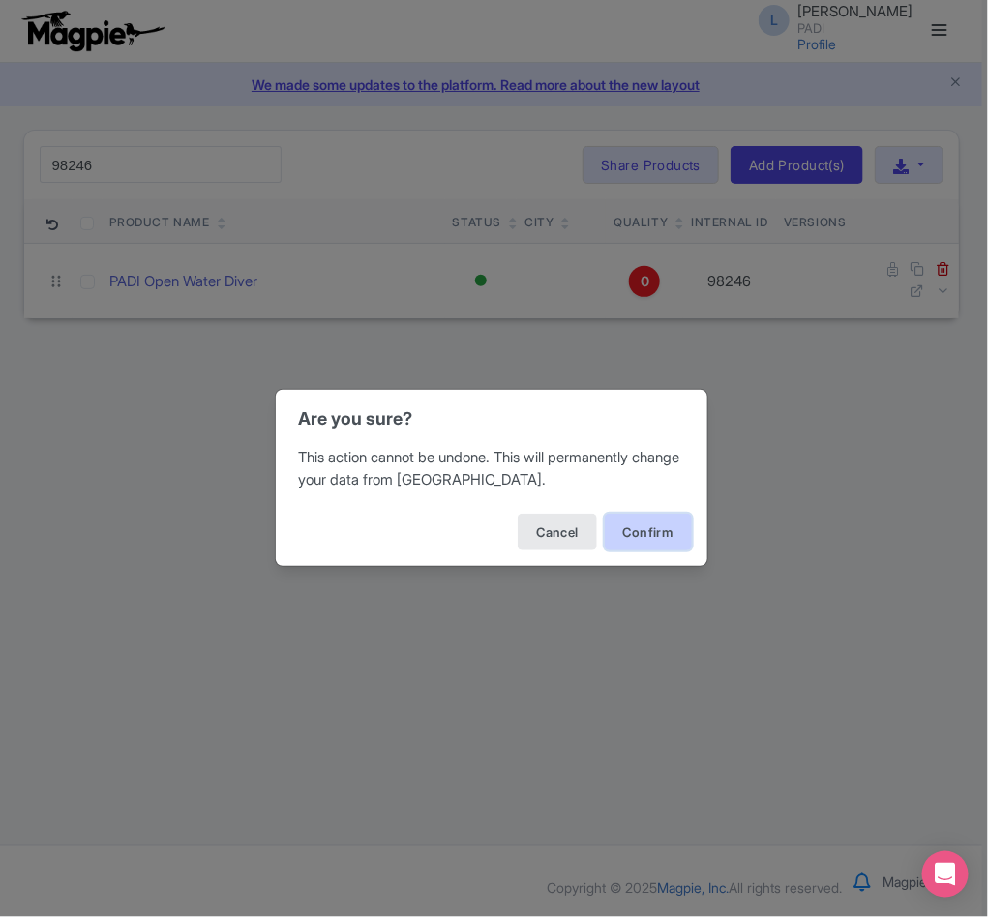
click at [673, 538] on button "Confirm" at bounding box center [648, 532] width 87 height 37
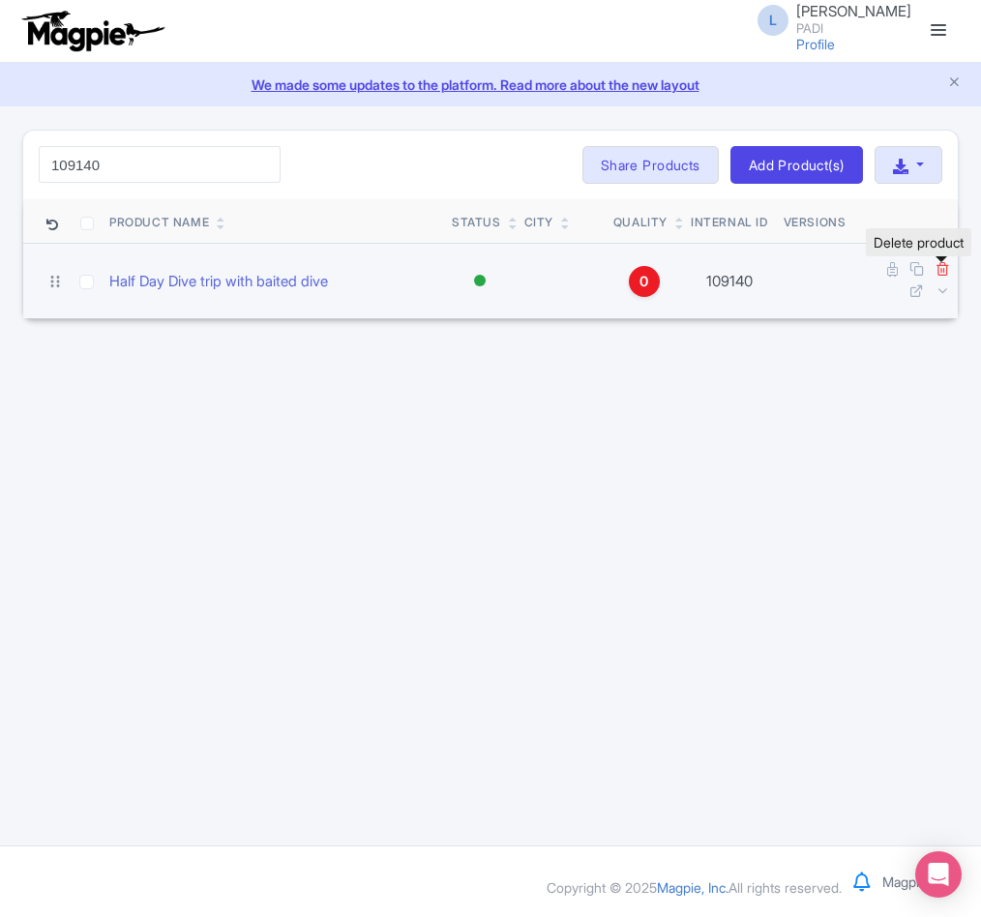
type input "109140"
click at [938, 276] on icon at bounding box center [942, 268] width 15 height 15
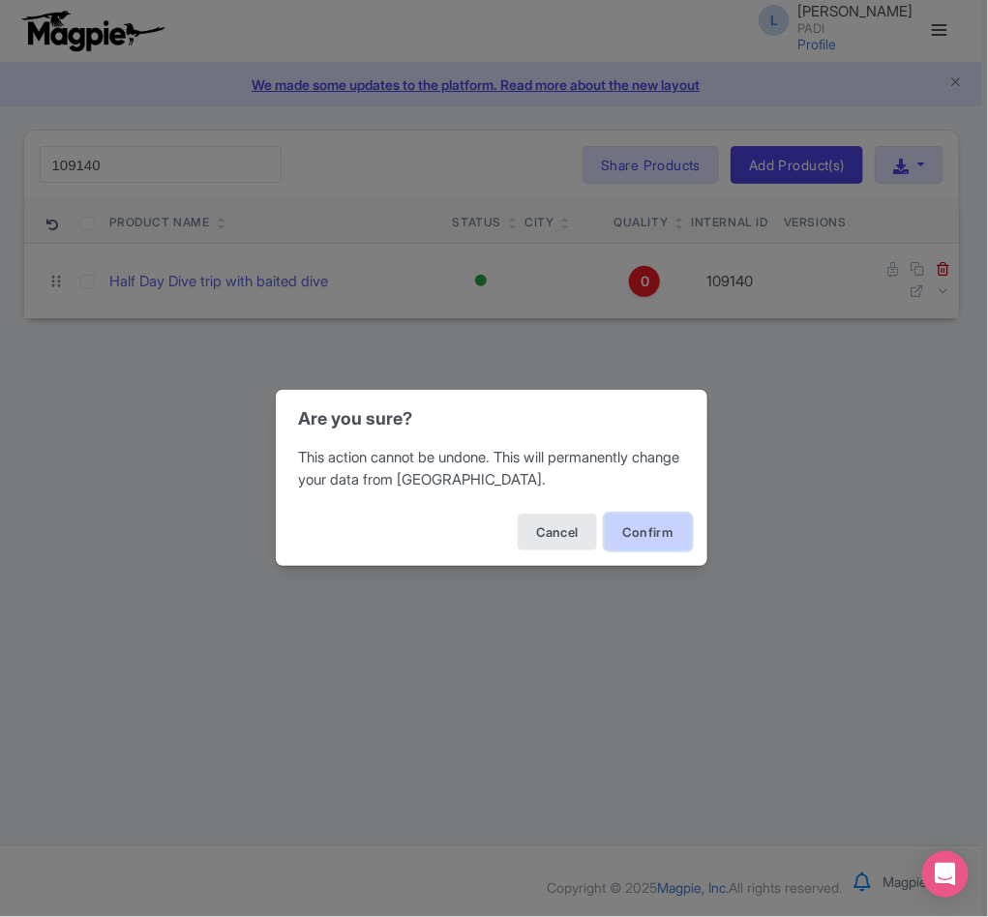
click at [673, 538] on button "Confirm" at bounding box center [648, 532] width 87 height 37
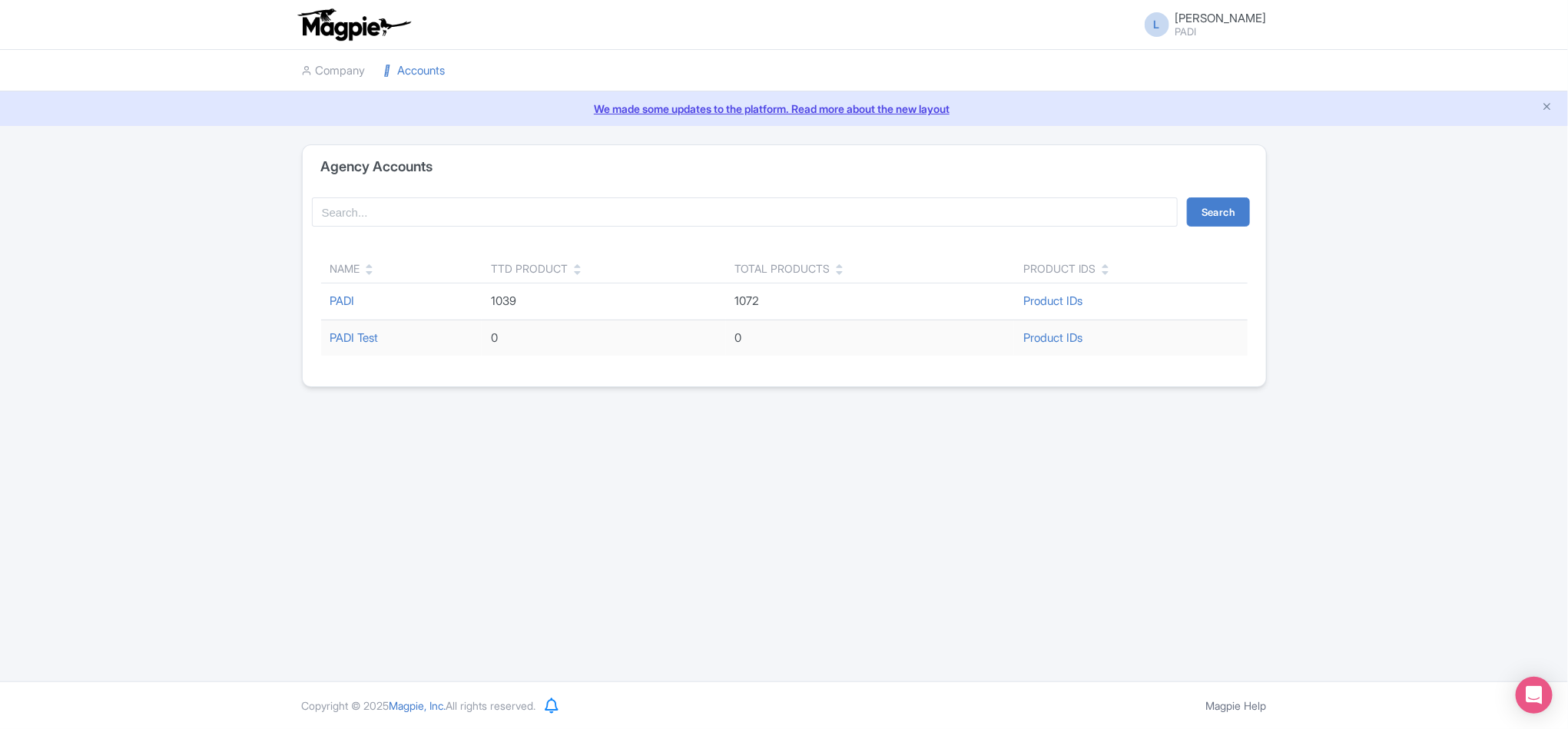
click at [342, 294] on td "PADI" at bounding box center [401, 302] width 160 height 37
click at [342, 302] on link "PADI" at bounding box center [342, 301] width 25 height 14
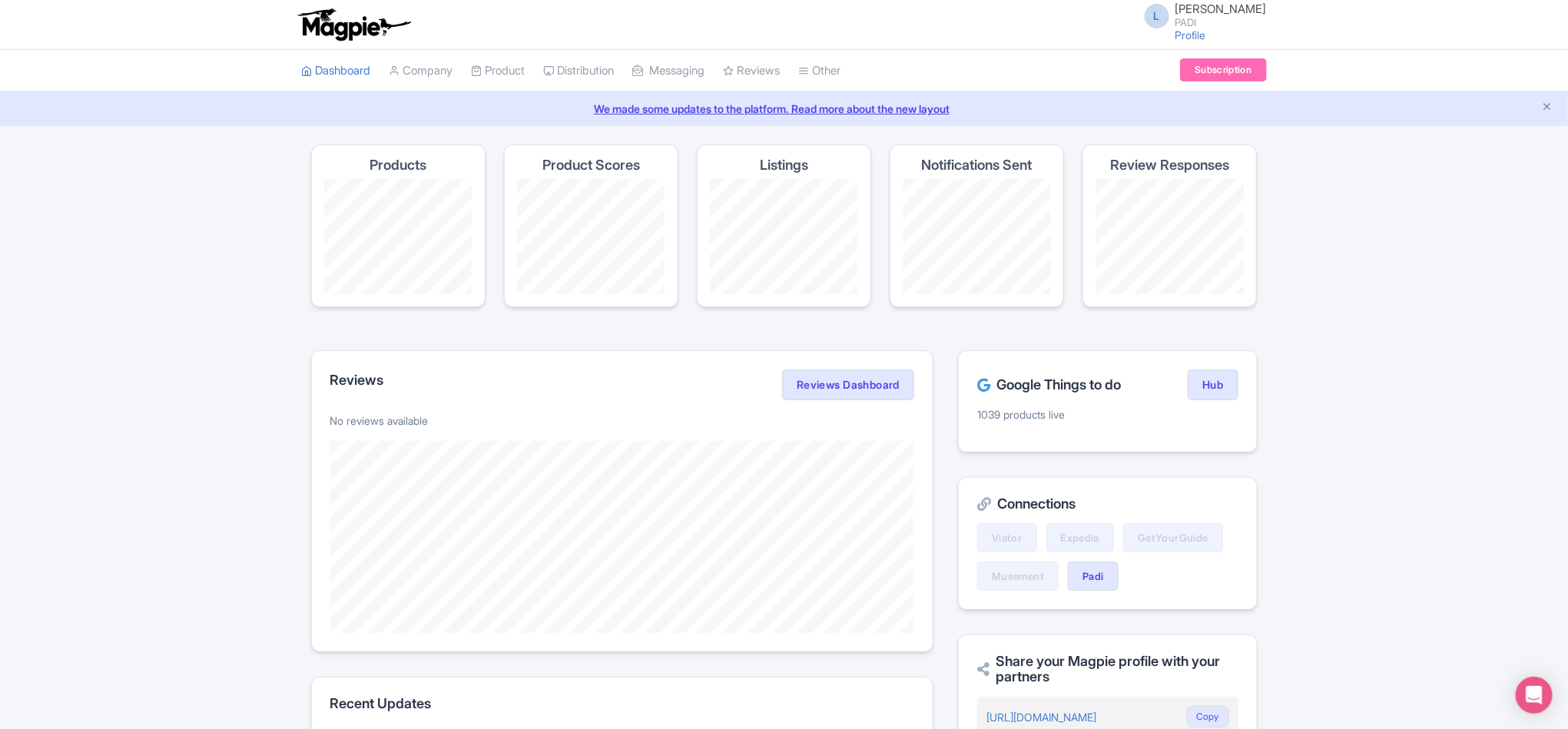
click at [1446, 415] on div "Magpie recommends Respond to more reviews You currently have unresponded review…" at bounding box center [784, 626] width 1568 height 962
click at [872, 129] on link "Connections" at bounding box center [883, 133] width 168 height 24
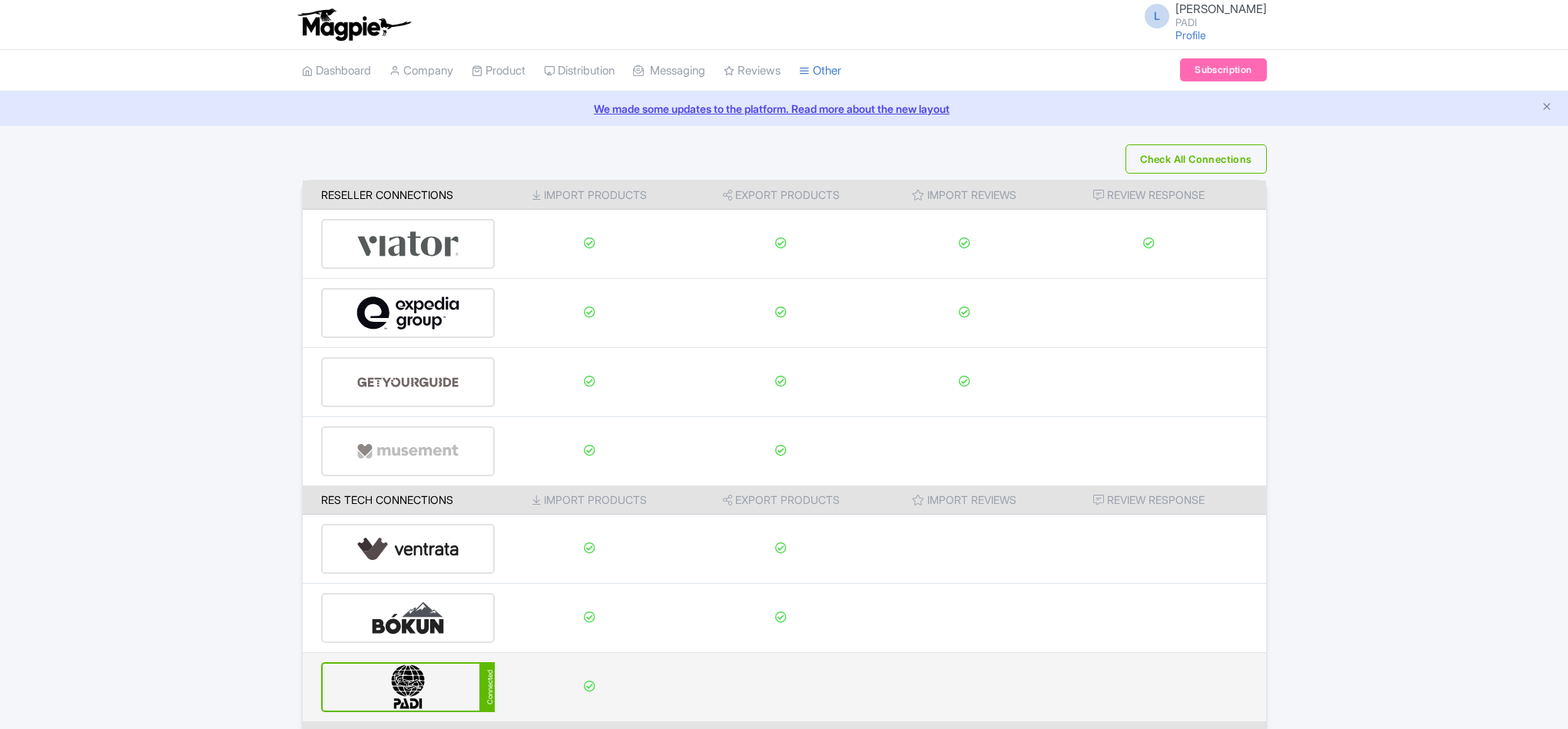
scroll to position [161, 0]
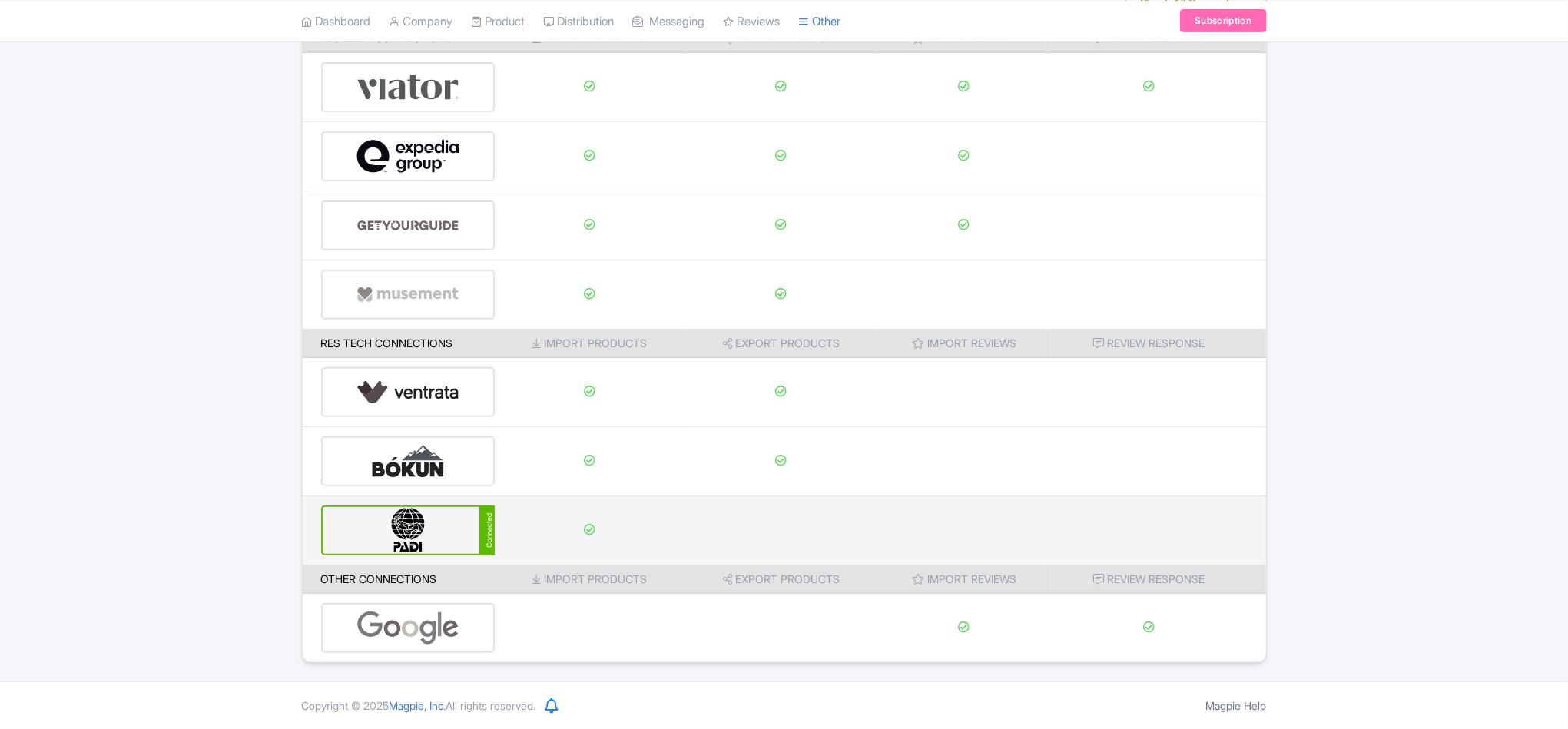
click at [434, 523] on img at bounding box center [408, 530] width 104 height 47
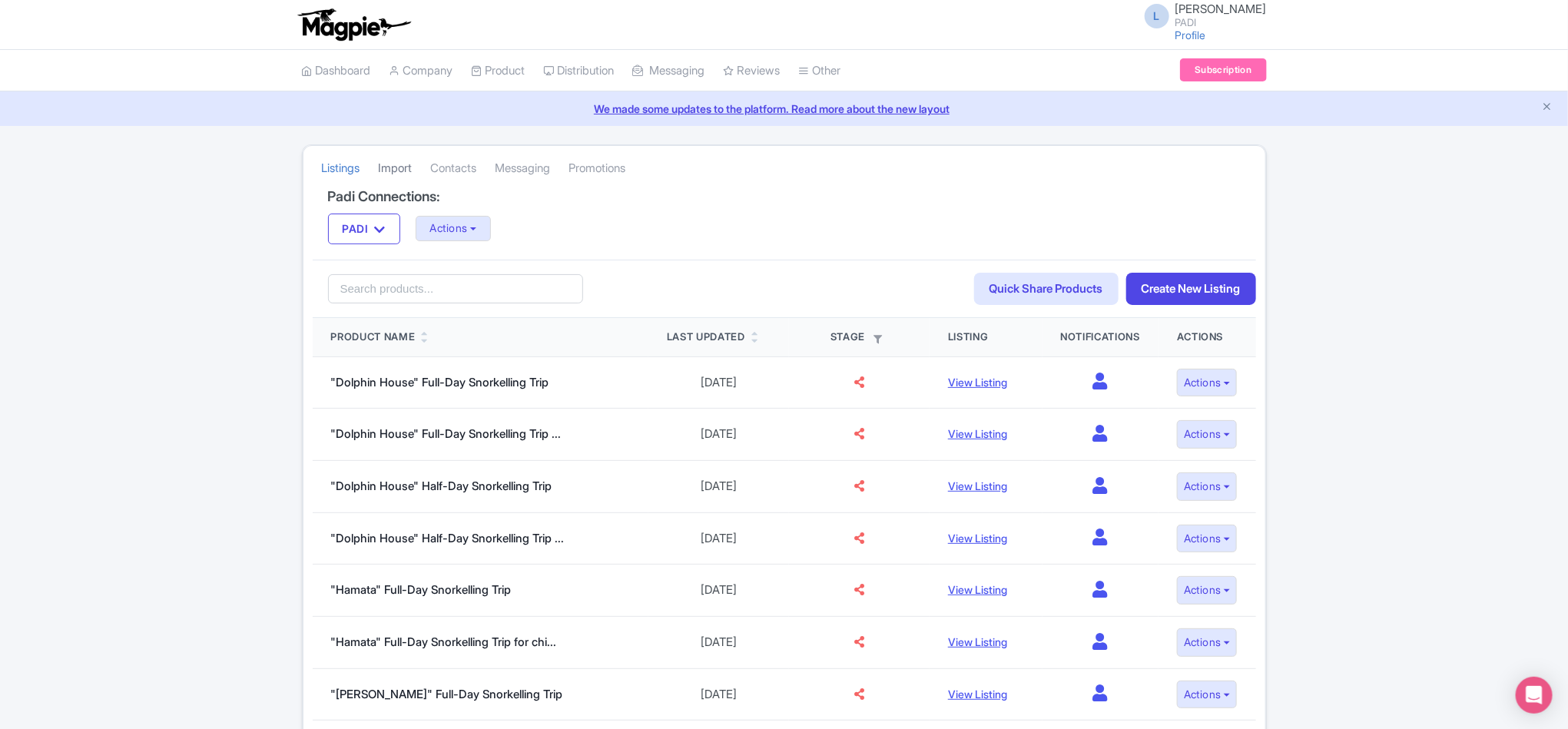
click at [404, 167] on link "Import" at bounding box center [396, 168] width 34 height 42
